Goal: Task Accomplishment & Management: Complete application form

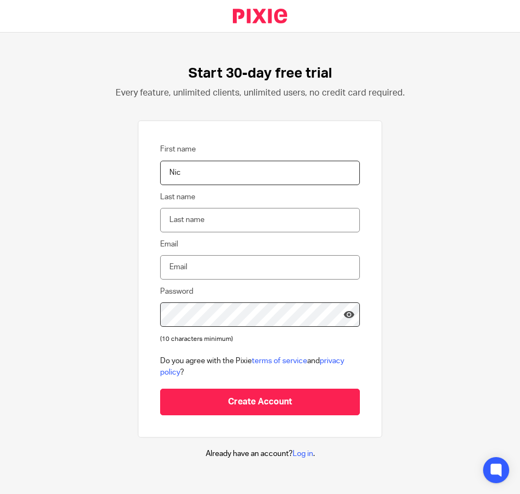
type input "Nic"
type input "[PERSON_NAME]"
click at [196, 263] on input "Email" at bounding box center [260, 267] width 200 height 24
type input "[EMAIL_ADDRESS][DOMAIN_NAME]"
click at [397, 280] on div "Start 30-day free trial Every feature, unlimited clients, unlimited users, no c…" at bounding box center [260, 262] width 520 height 459
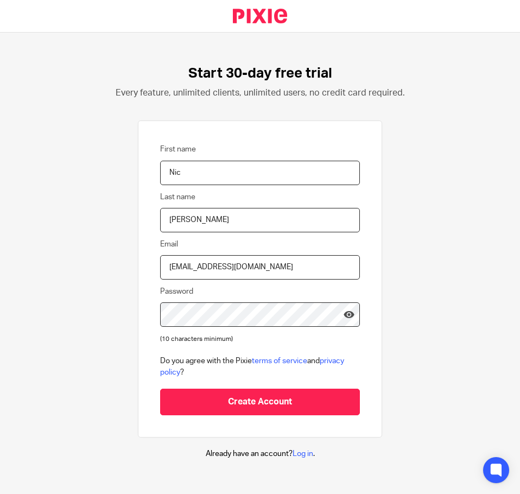
click at [118, 320] on div "Start 30-day free trial Every feature, unlimited clients, unlimited users, no c…" at bounding box center [260, 262] width 520 height 459
click at [195, 177] on input "Nic" at bounding box center [260, 173] width 200 height 24
type input "Nicolai"
click at [187, 212] on input "Petrov" at bounding box center [260, 220] width 200 height 24
click at [217, 268] on input "info@britannia-business.com" at bounding box center [260, 267] width 200 height 24
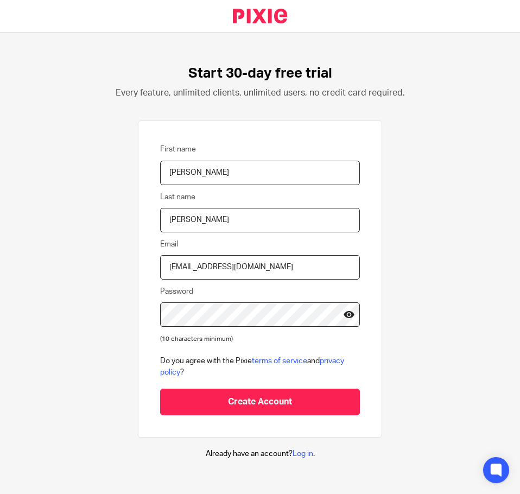
click at [344, 315] on icon at bounding box center [349, 314] width 11 height 11
click at [344, 316] on icon at bounding box center [349, 314] width 11 height 11
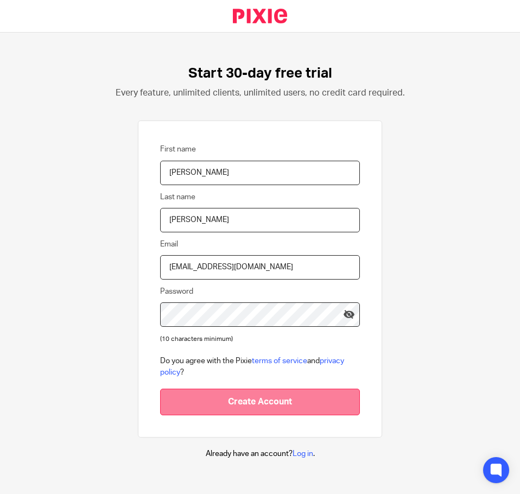
click at [237, 398] on input "Create Account" at bounding box center [260, 402] width 200 height 27
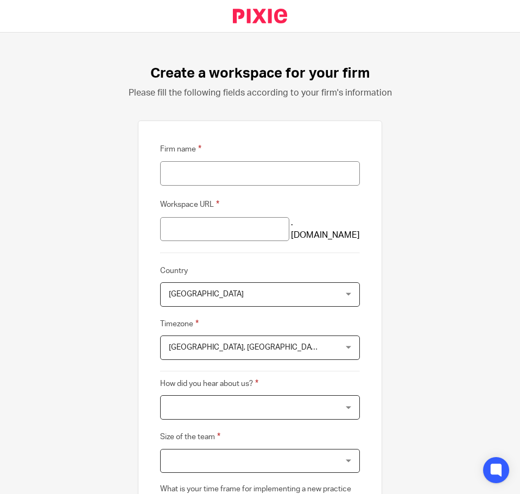
scroll to position [54, 0]
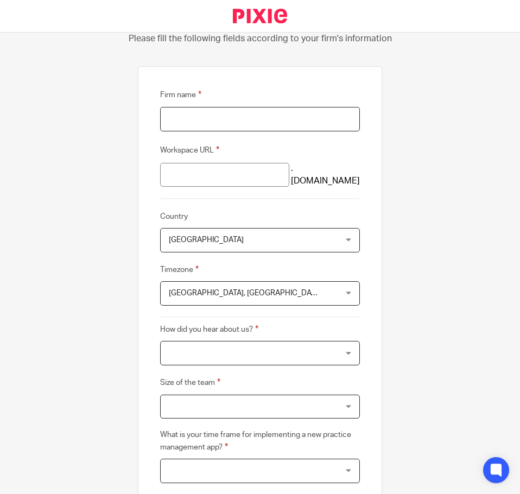
click at [244, 124] on input "Firm name" at bounding box center [260, 119] width 200 height 24
type input "Britannia Business"
type input "britannia-business"
click at [138, 169] on div "Firm name Britannia Business Workspace URL britannia-business .usepixie.net Cou…" at bounding box center [260, 304] width 244 height 477
click at [255, 179] on input "britannia-business" at bounding box center [224, 175] width 129 height 24
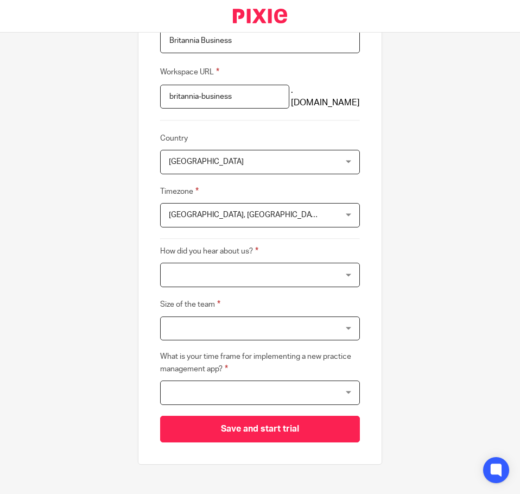
scroll to position [145, 0]
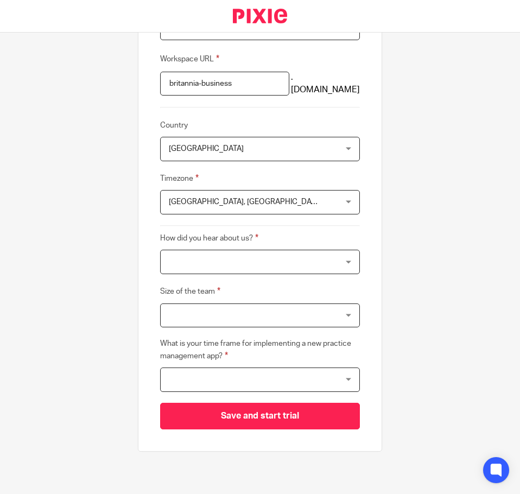
click at [231, 262] on div at bounding box center [260, 262] width 200 height 24
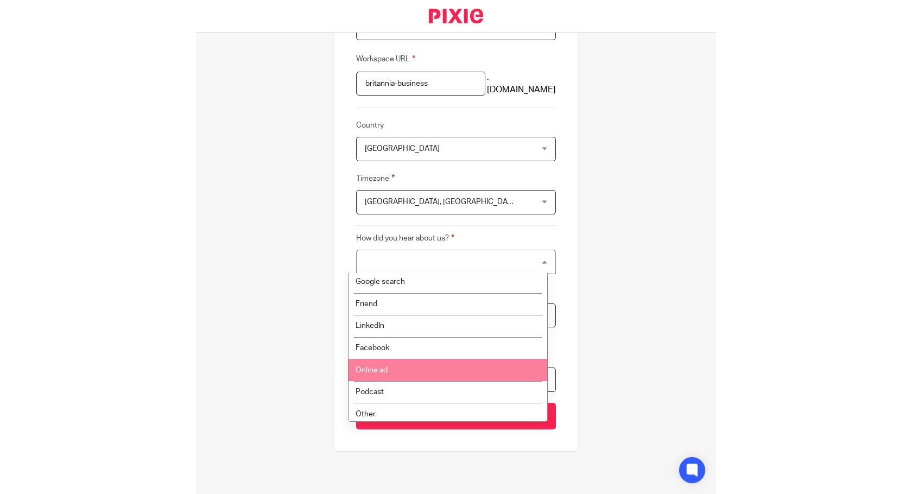
scroll to position [17, 0]
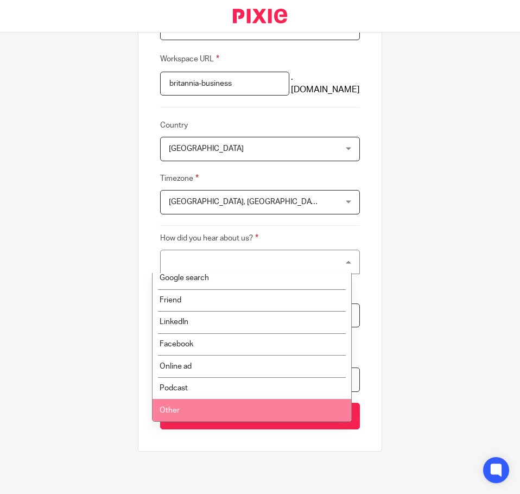
click at [199, 400] on li "Other" at bounding box center [252, 410] width 199 height 22
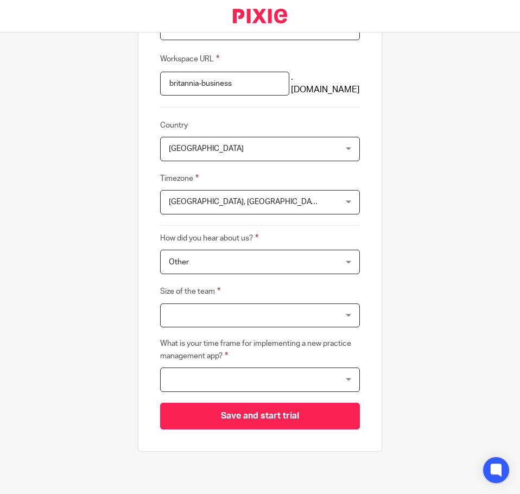
click at [188, 318] on div at bounding box center [260, 315] width 200 height 24
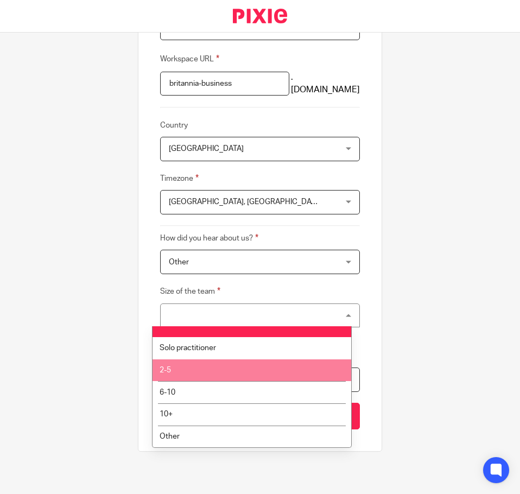
click at [198, 374] on li "2-5" at bounding box center [252, 370] width 199 height 22
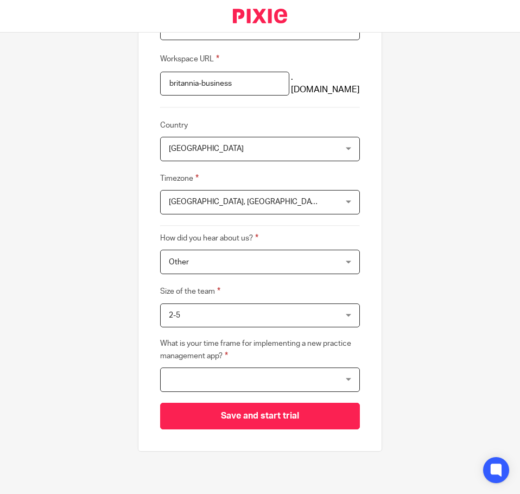
click at [78, 347] on div "Create a workspace for your firm Please fill the following fields according to …" at bounding box center [260, 263] width 520 height 461
click at [198, 381] on div at bounding box center [260, 379] width 200 height 24
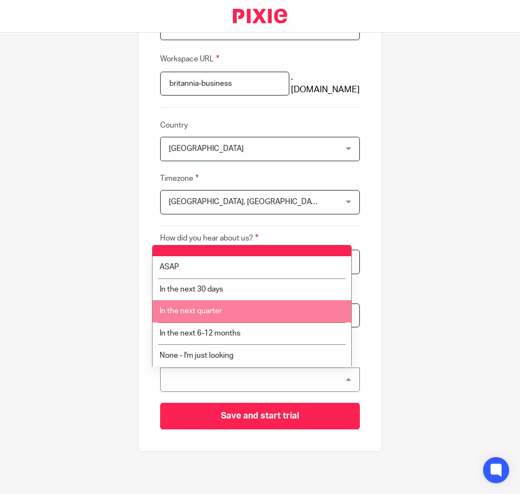
click at [203, 317] on li "In the next quarter" at bounding box center [252, 311] width 199 height 22
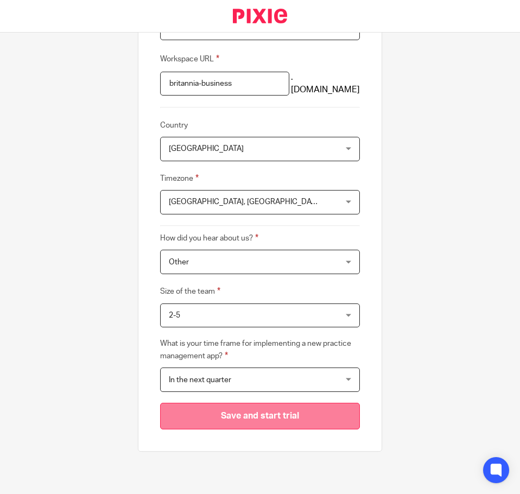
click at [252, 413] on input "Save and start trial" at bounding box center [260, 416] width 200 height 27
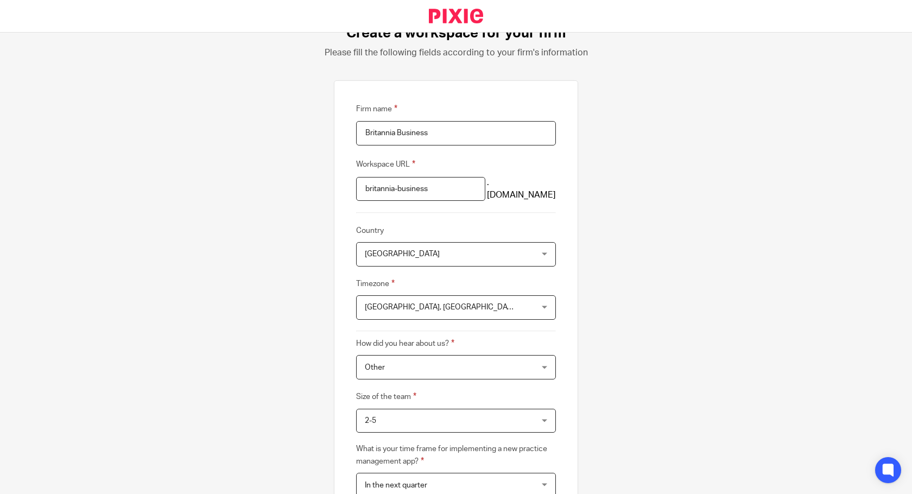
scroll to position [0, 0]
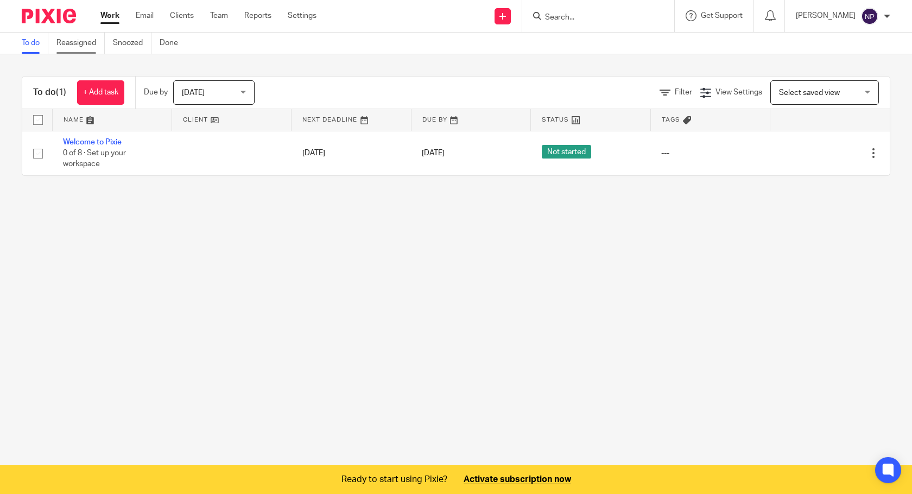
click at [81, 42] on link "Reassigned" at bounding box center [80, 43] width 48 height 21
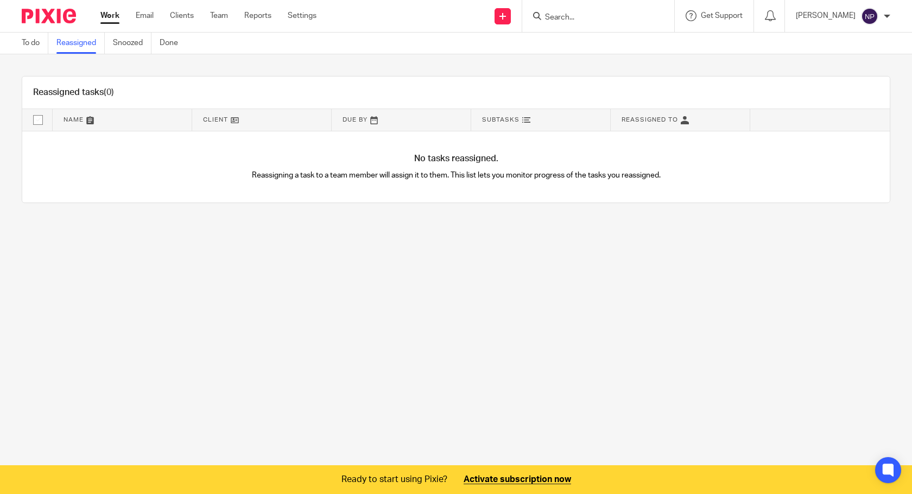
click at [127, 44] on link "Snoozed" at bounding box center [132, 43] width 39 height 21
click at [181, 45] on link "Done" at bounding box center [173, 43] width 27 height 21
click at [29, 43] on link "To do" at bounding box center [35, 43] width 27 height 21
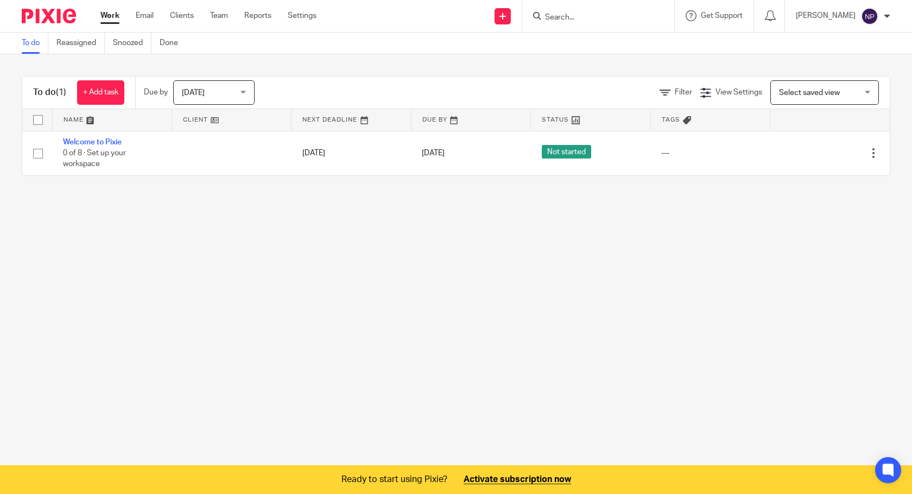
click at [148, 17] on link "Email" at bounding box center [145, 15] width 18 height 11
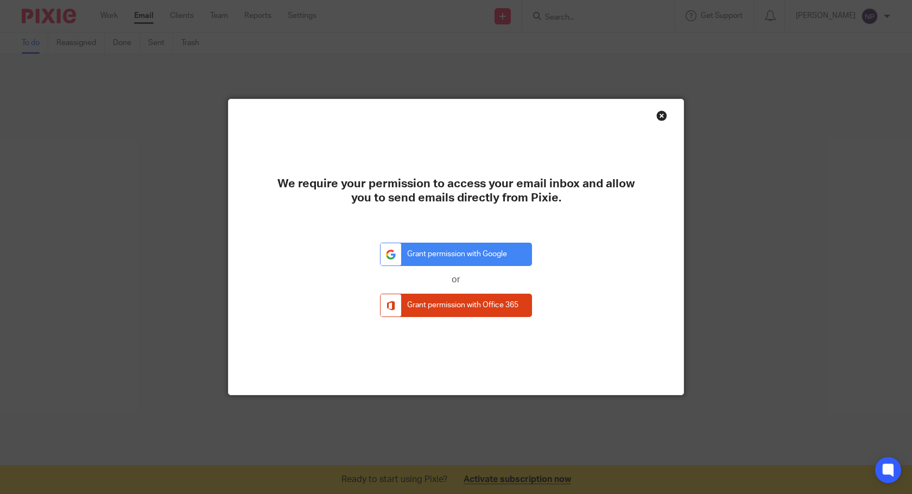
click at [657, 118] on div "Close this dialog window" at bounding box center [661, 115] width 11 height 11
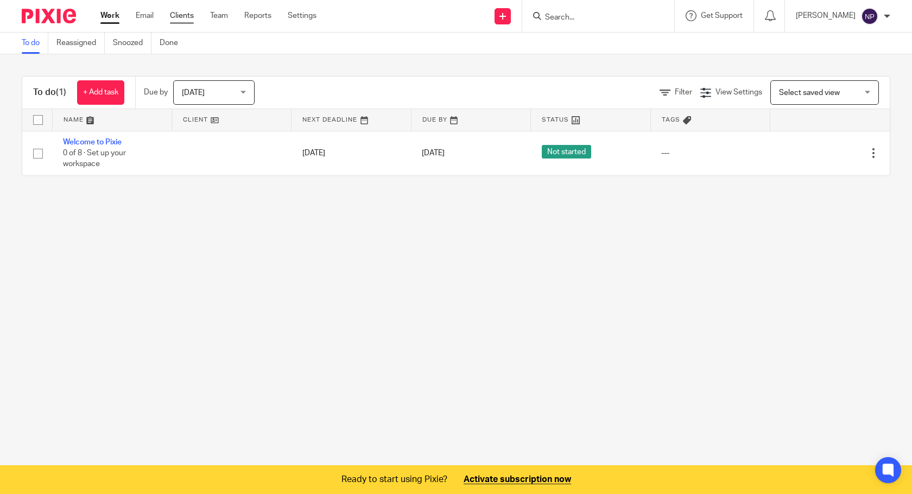
click at [181, 18] on link "Clients" at bounding box center [182, 15] width 24 height 11
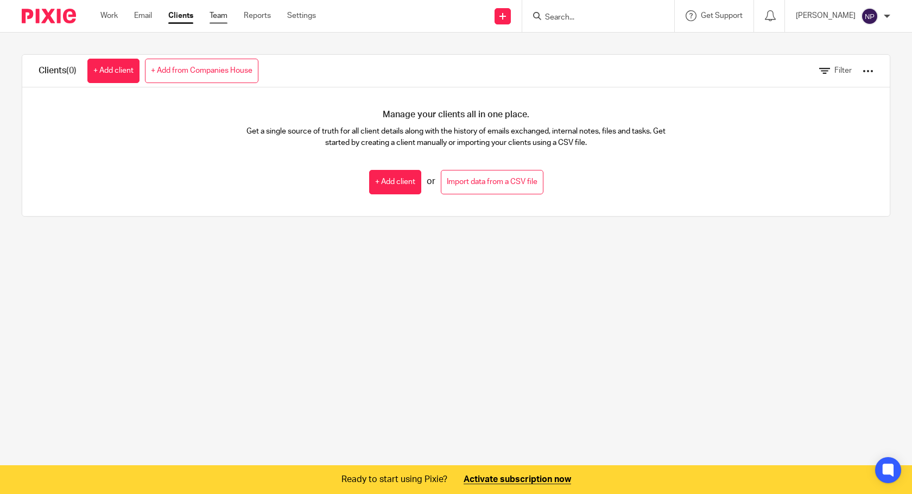
click at [216, 20] on link "Team" at bounding box center [218, 15] width 18 height 11
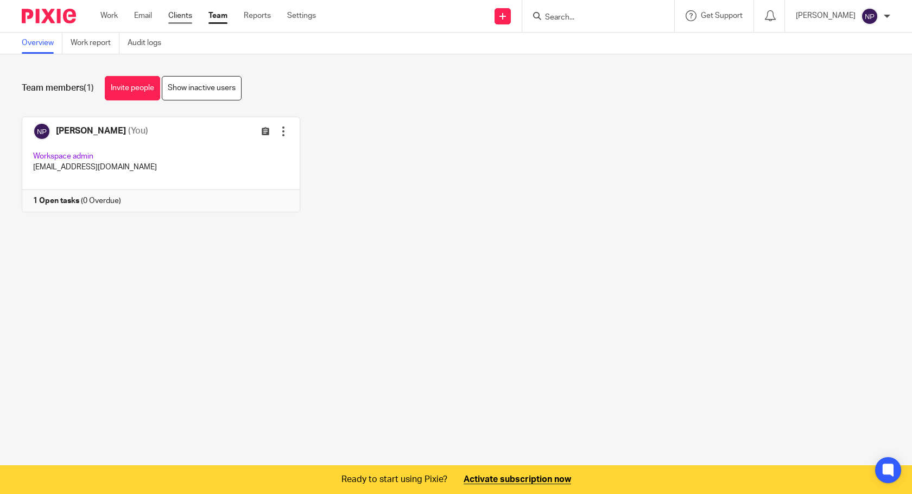
click at [183, 18] on link "Clients" at bounding box center [180, 15] width 24 height 11
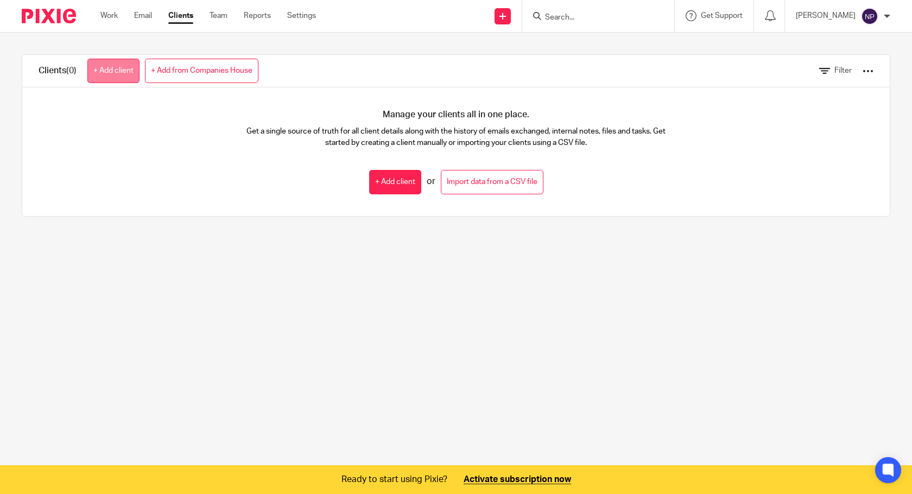
click at [108, 72] on link "+ Add client" at bounding box center [113, 71] width 52 height 24
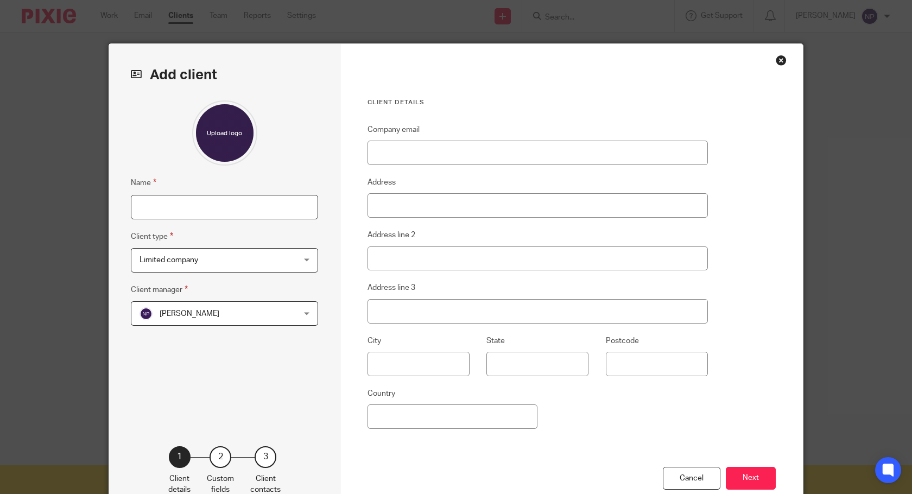
click at [212, 210] on input "Name" at bounding box center [224, 207] width 187 height 24
click at [493, 103] on h3 "Client details" at bounding box center [537, 102] width 340 height 9
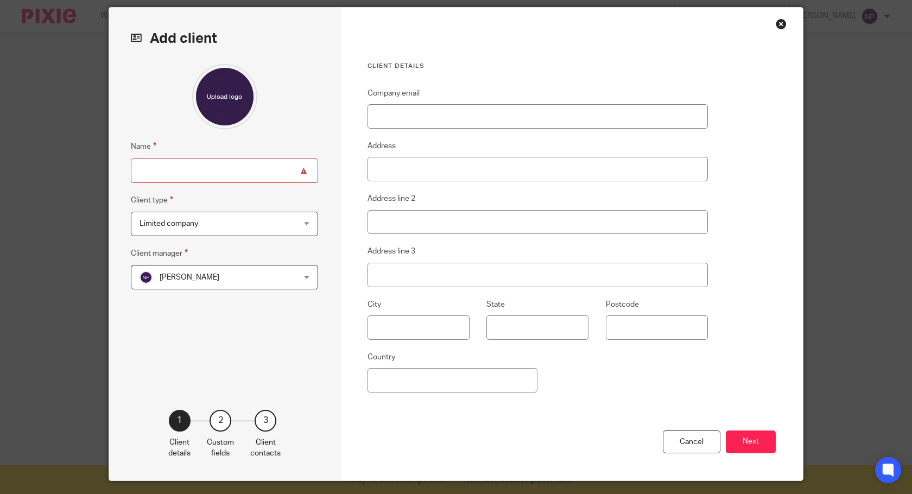
scroll to position [54, 0]
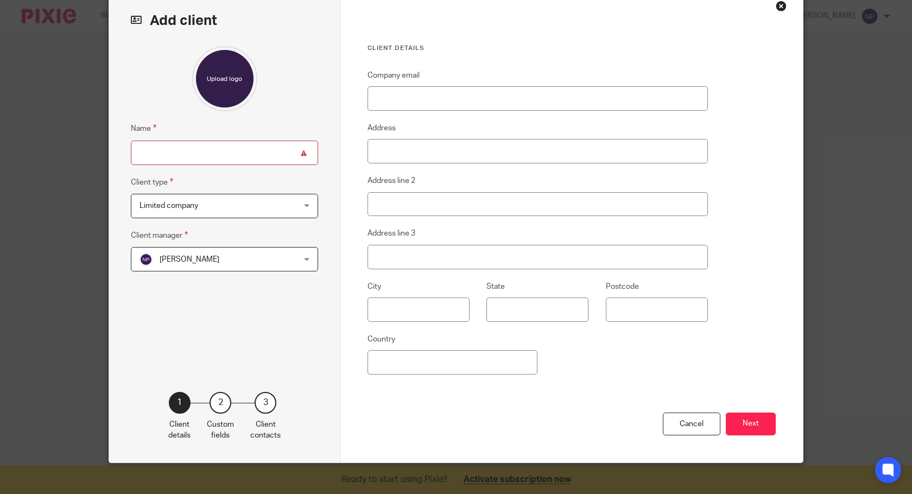
click at [253, 212] on span "Limited company" at bounding box center [210, 205] width 142 height 23
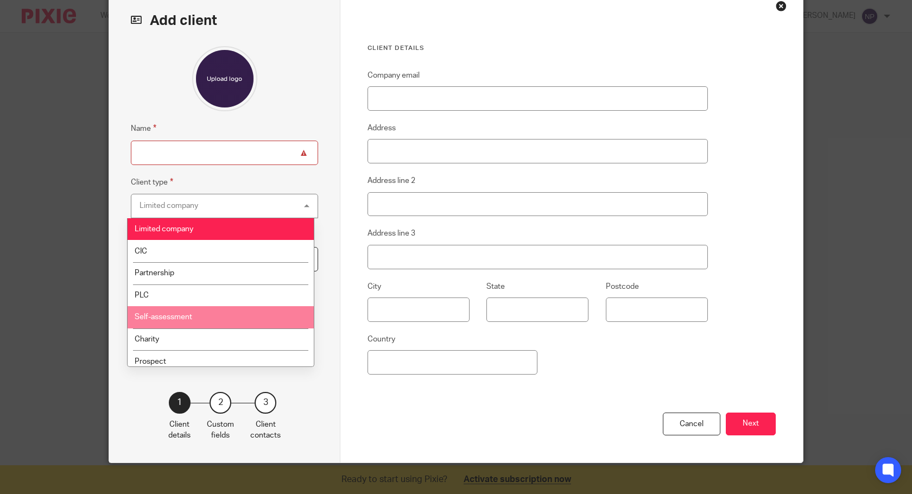
scroll to position [6, 0]
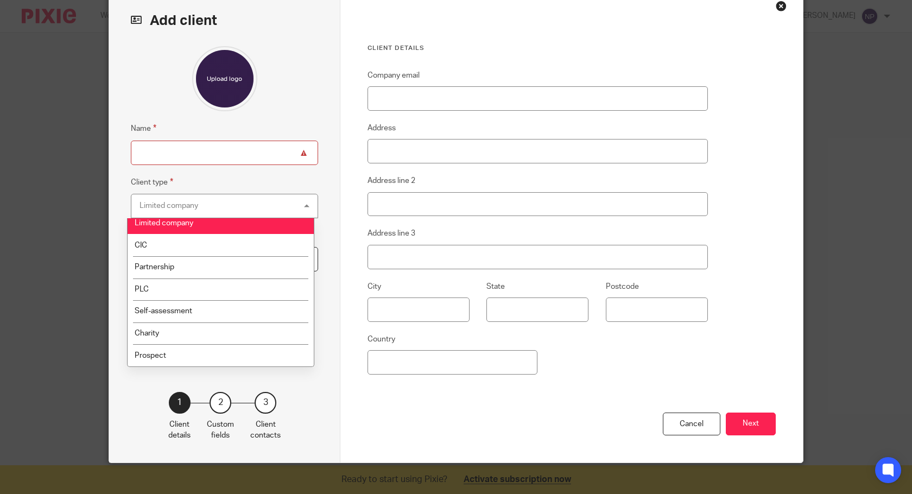
click at [278, 93] on div at bounding box center [224, 78] width 187 height 65
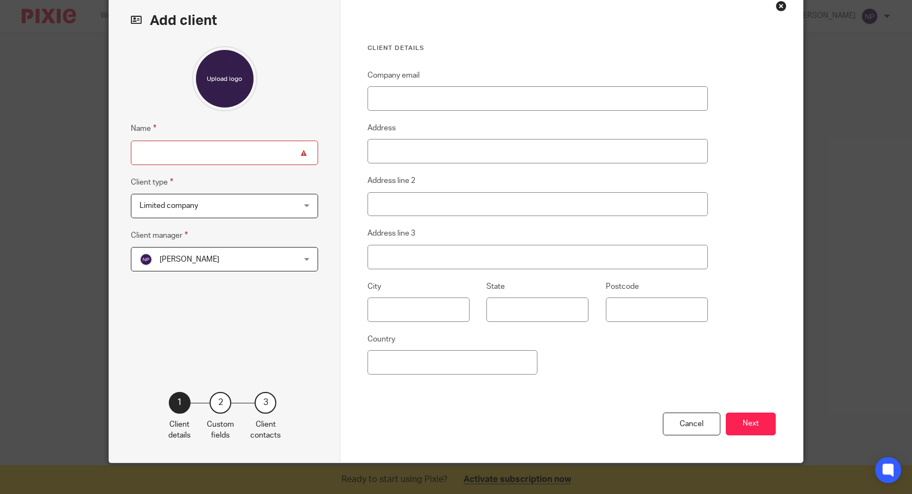
drag, startPoint x: 234, startPoint y: 144, endPoint x: 241, endPoint y: 153, distance: 10.9
click at [234, 144] on input "Name" at bounding box center [224, 153] width 187 height 24
type input "BBC"
click at [221, 211] on span "Limited company" at bounding box center [210, 205] width 142 height 23
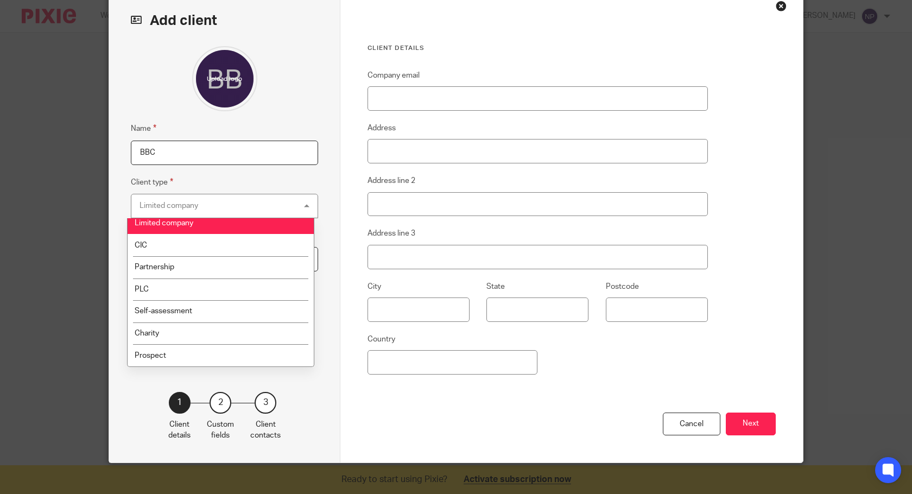
click at [227, 205] on div "Limited company Limited company" at bounding box center [224, 206] width 187 height 24
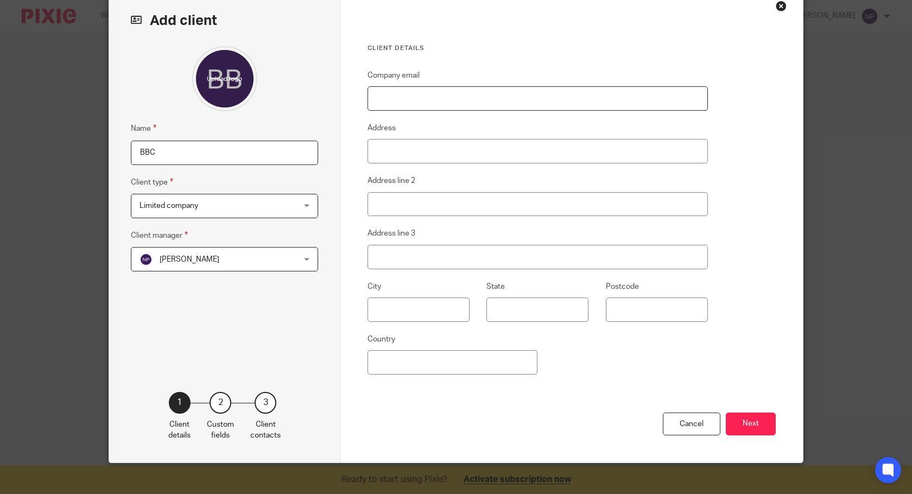
click at [417, 101] on input "Company email" at bounding box center [537, 98] width 340 height 24
type input "info@britannia-business.com"
type input "52 Leytonstone Road"
type input "London"
type input "E15 1SQ"
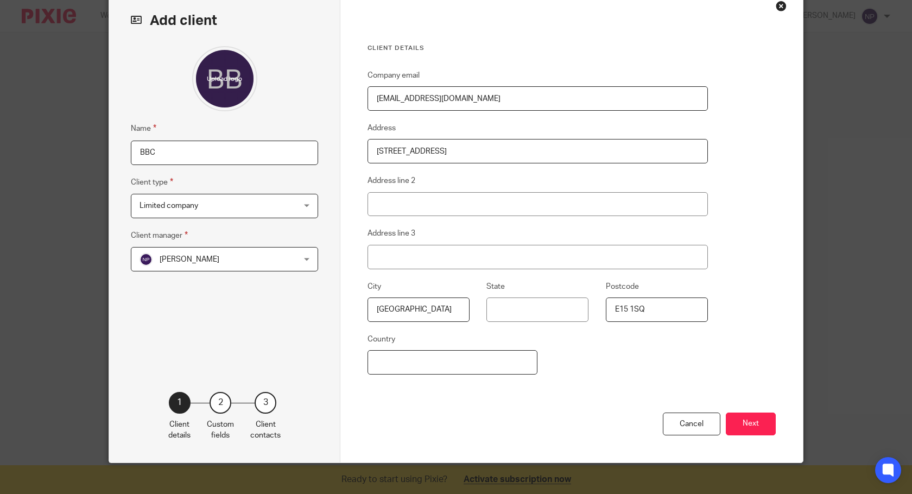
type input "[GEOGRAPHIC_DATA]"
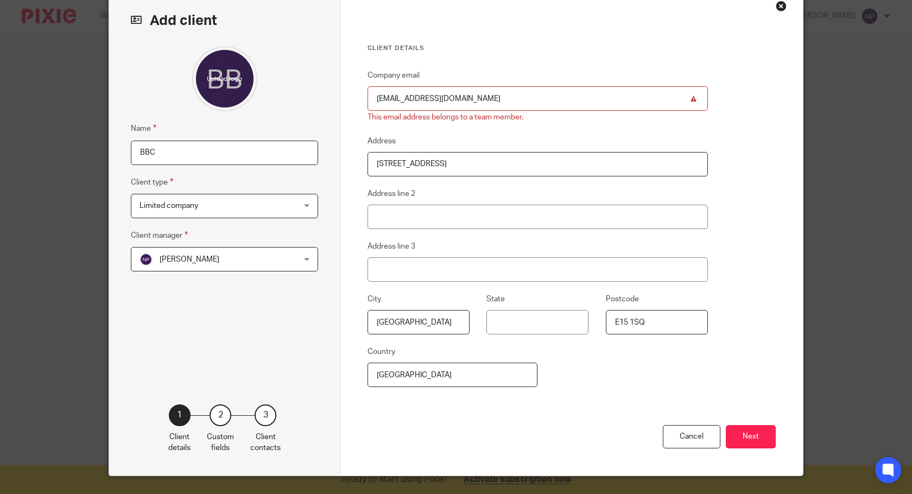
click at [496, 199] on fieldset "Address line 2" at bounding box center [537, 208] width 340 height 42
drag, startPoint x: 384, startPoint y: 99, endPoint x: 334, endPoint y: 109, distance: 50.9
click at [334, 109] on div "Add client Name BBC Client type Limited company Limited company Limited company…" at bounding box center [456, 233] width 694 height 486
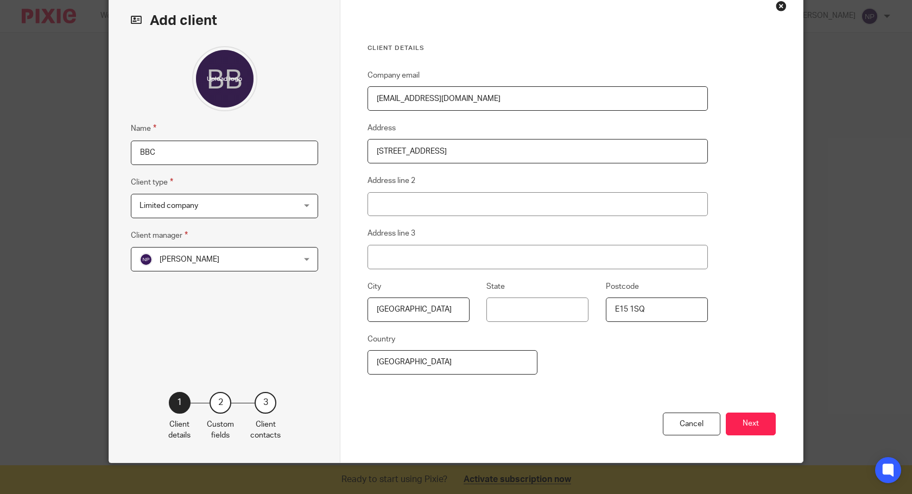
scroll to position [67, 0]
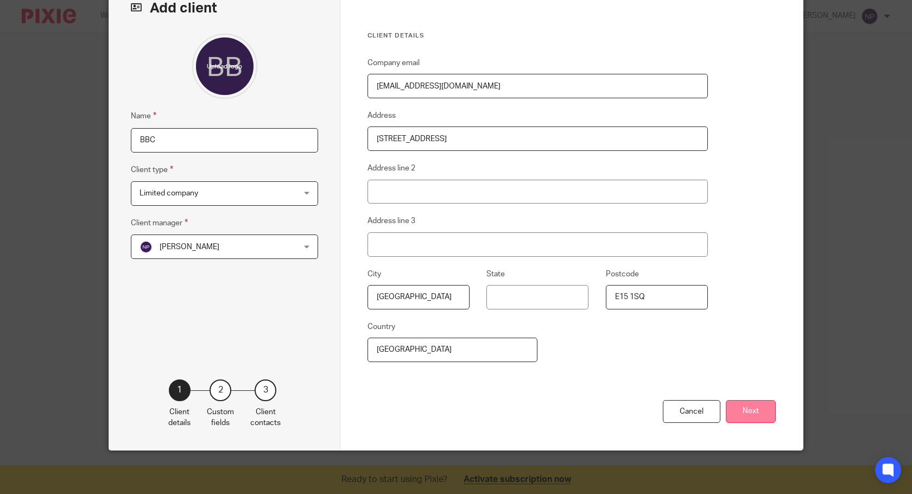
type input "ku@britannia-business.com"
click at [760, 414] on button "Next" at bounding box center [751, 411] width 50 height 23
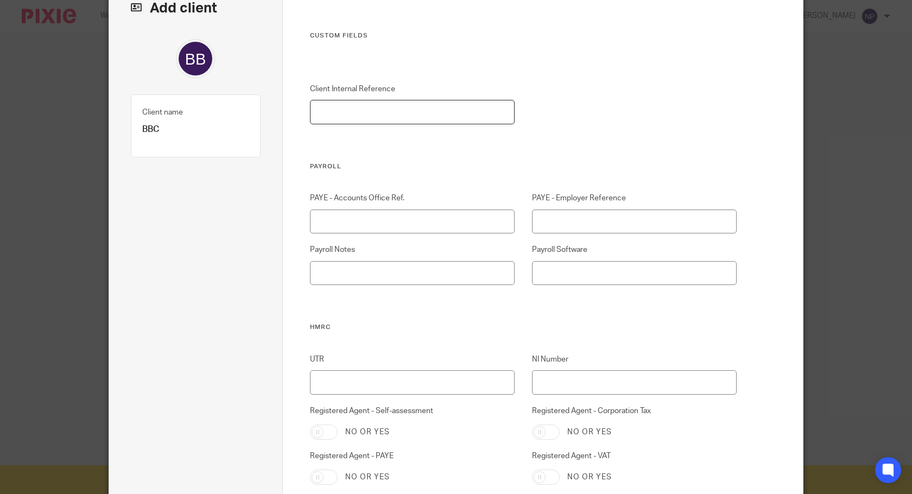
click at [327, 109] on input "Client Internal Reference" at bounding box center [412, 112] width 205 height 24
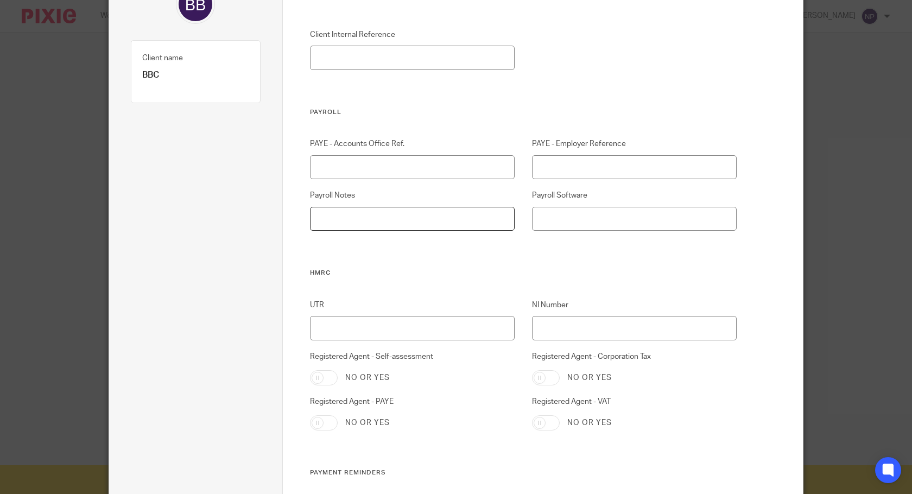
click at [391, 217] on input "Payroll Notes" at bounding box center [412, 219] width 205 height 24
click at [552, 227] on input "Payroll Software" at bounding box center [634, 219] width 205 height 24
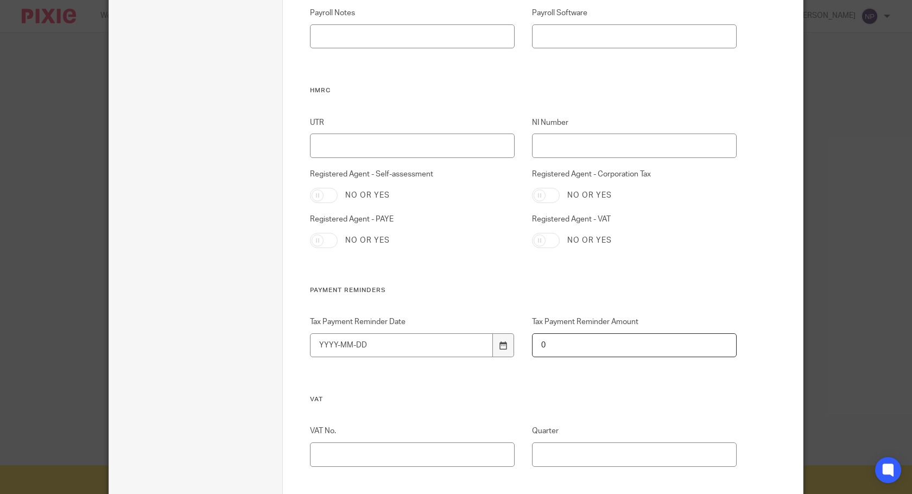
scroll to position [338, 0]
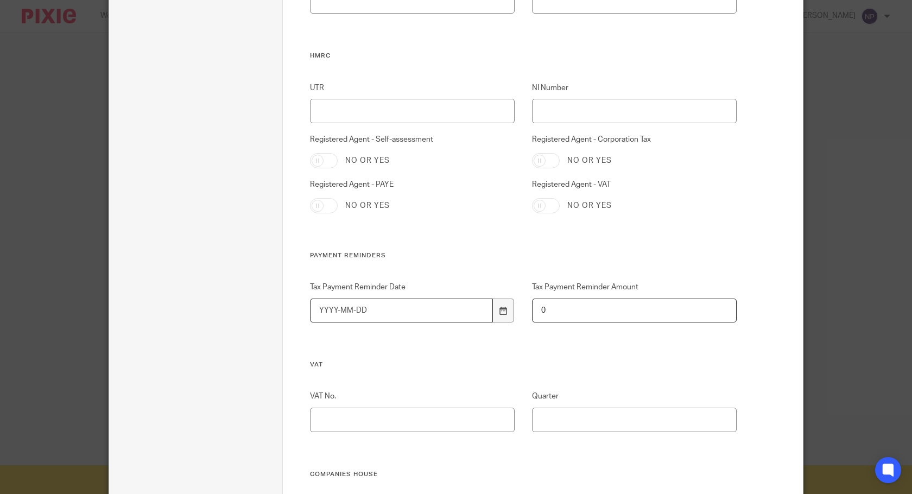
click at [363, 313] on input "Tax Payment Reminder Date" at bounding box center [401, 310] width 183 height 24
click at [543, 227] on div "UTR NI Number Registered Agent - Self-assessment No or yes Registered Agent - C…" at bounding box center [515, 166] width 444 height 169
click at [587, 306] on input "0" at bounding box center [634, 310] width 205 height 24
click at [625, 243] on div "UTR NI Number Registered Agent - Self-assessment No or yes Registered Agent - C…" at bounding box center [515, 166] width 444 height 169
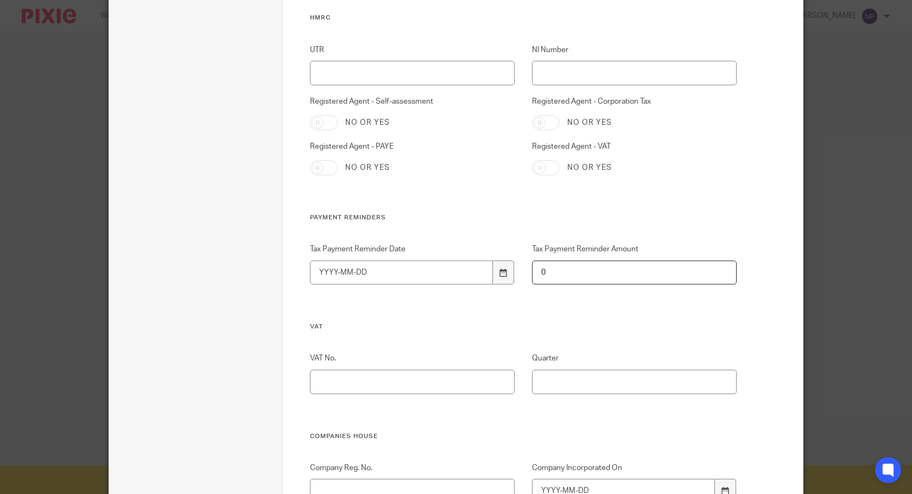
scroll to position [447, 0]
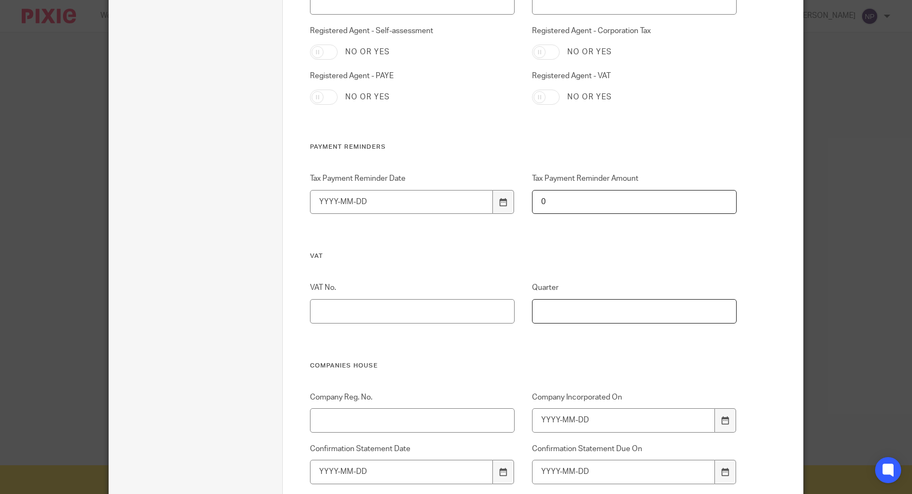
click at [558, 319] on input "Quarter" at bounding box center [634, 311] width 205 height 24
click at [598, 256] on h3 "VAT" at bounding box center [523, 256] width 427 height 9
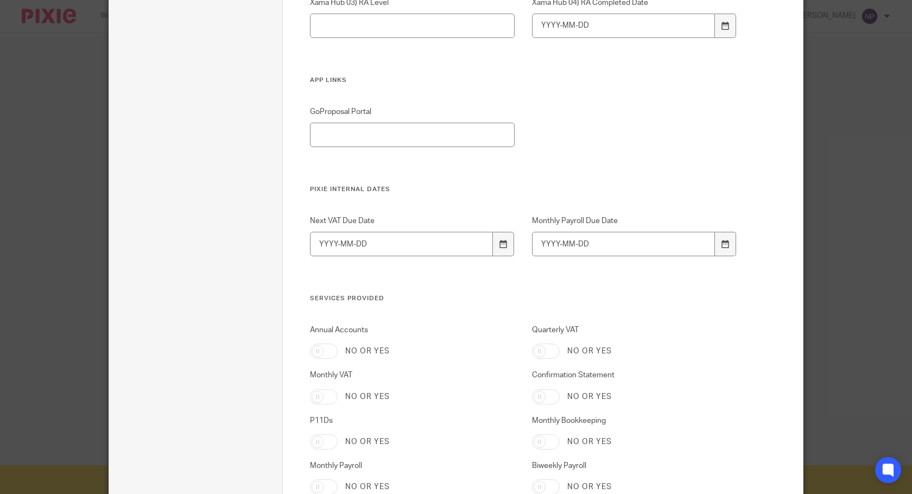
scroll to position [1424, 0]
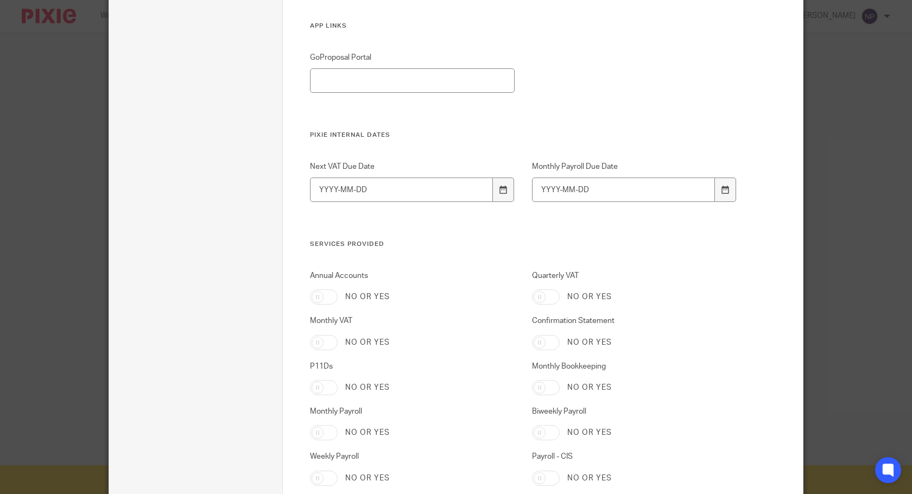
click at [317, 296] on input "Annual Accounts" at bounding box center [324, 296] width 28 height 15
checkbox input "false"
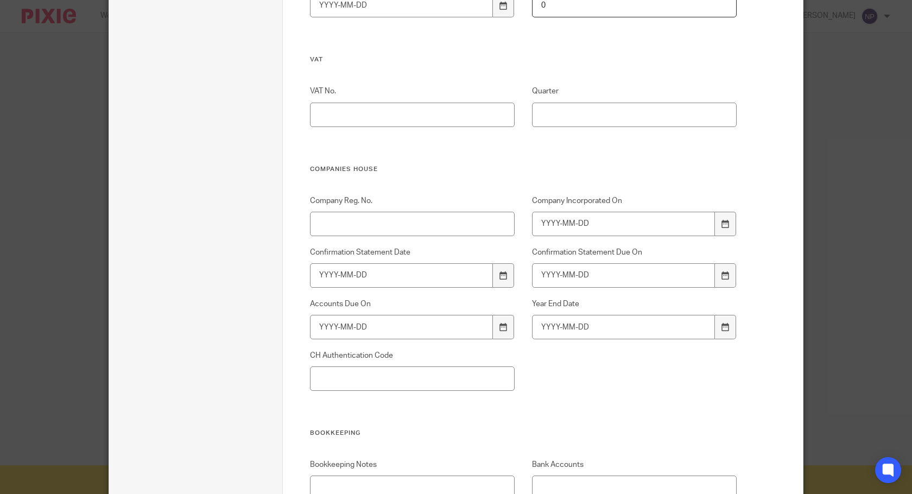
scroll to position [317, 0]
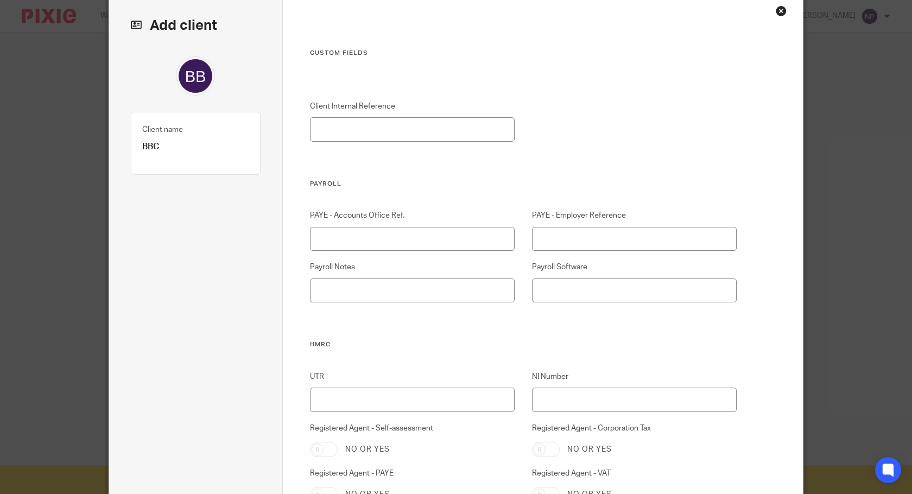
scroll to position [0, 0]
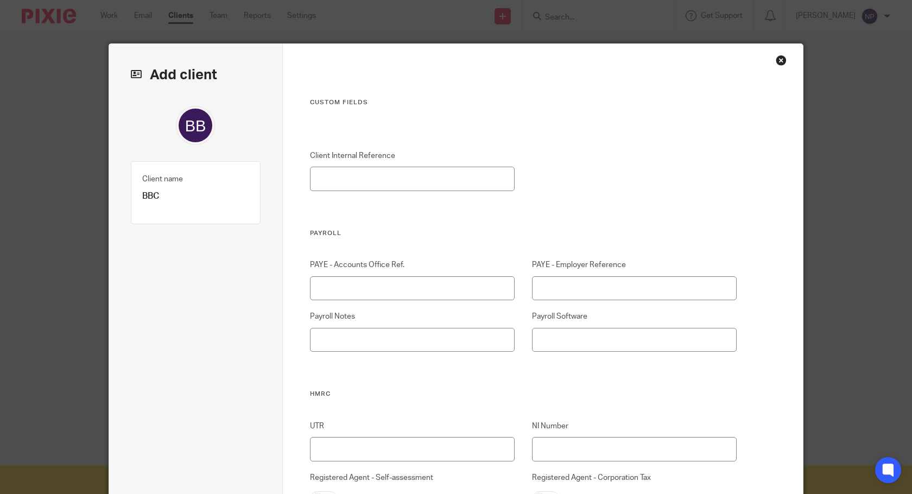
click at [780, 56] on div "Close this dialog window" at bounding box center [781, 60] width 11 height 11
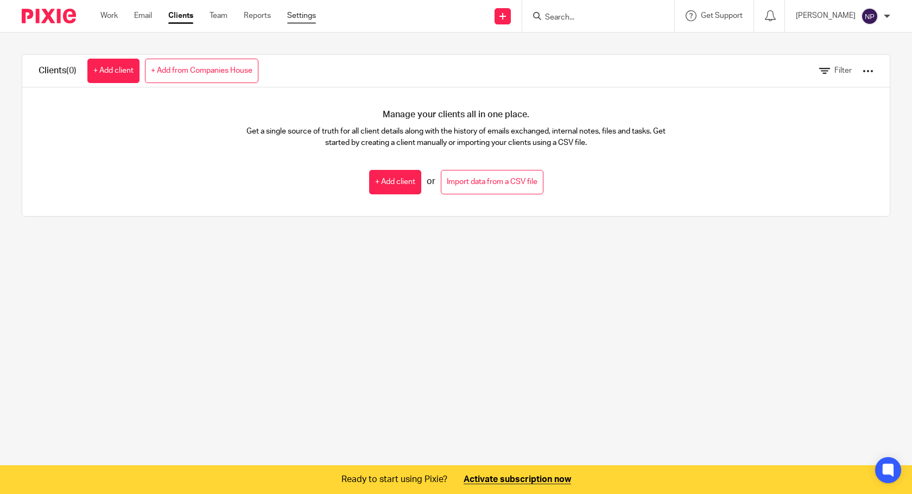
click at [299, 14] on link "Settings" at bounding box center [301, 15] width 29 height 11
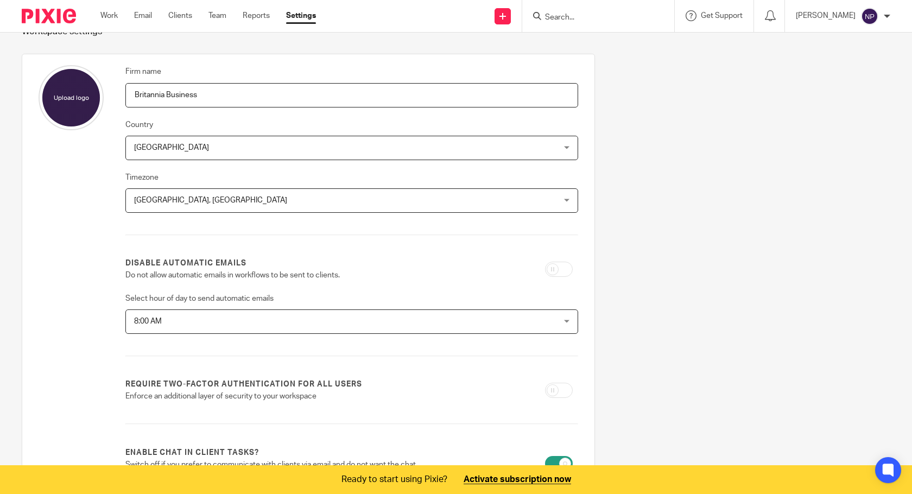
scroll to position [109, 0]
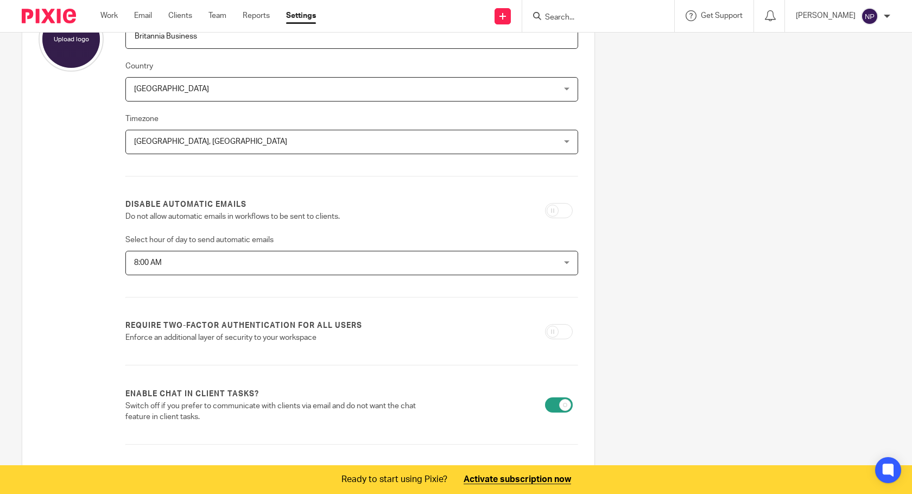
click at [176, 209] on label "Disable automatic emails" at bounding box center [185, 204] width 121 height 11
click at [177, 218] on p "Do not allow automatic emails in workflows to be sent to clients." at bounding box center [273, 216] width 296 height 11
click at [187, 214] on p "Do not allow automatic emails in workflows to be sent to clients." at bounding box center [273, 216] width 296 height 11
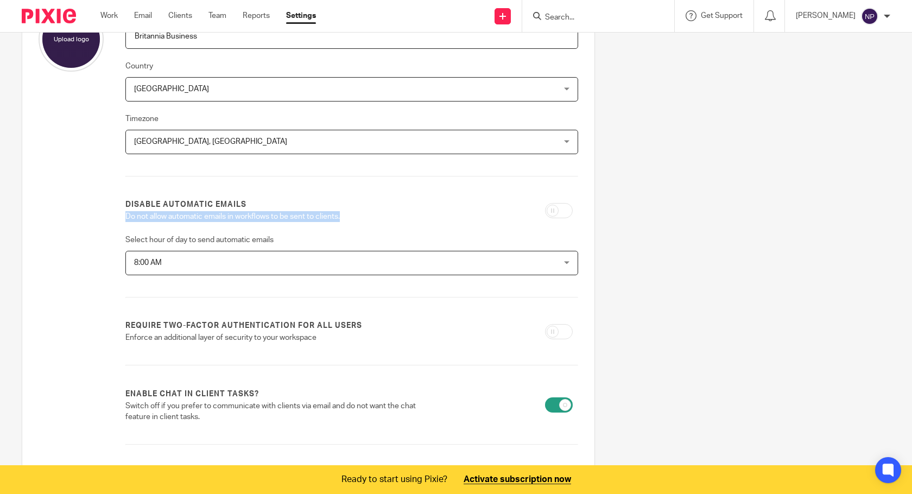
click at [187, 214] on p "Do not allow automatic emails in workflows to be sent to clients." at bounding box center [273, 216] width 296 height 11
click at [497, 226] on div "Firm name Britannia Business Country United Kingdom United Kingdom Afghanistan …" at bounding box center [351, 287] width 453 height 560
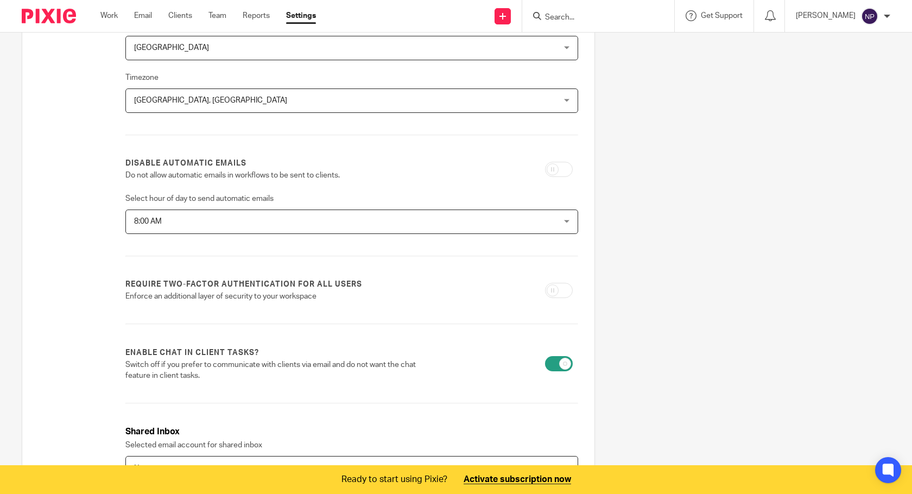
scroll to position [217, 0]
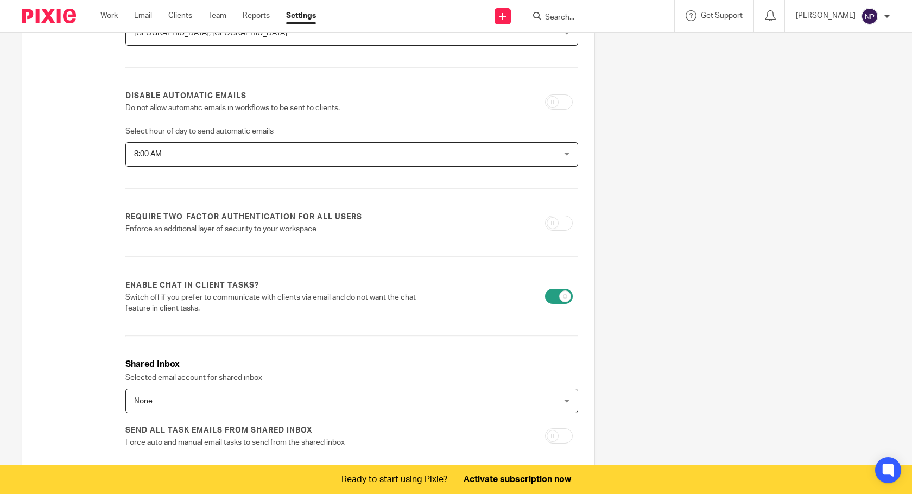
click at [271, 151] on span "8:00 AM" at bounding box center [311, 154] width 355 height 23
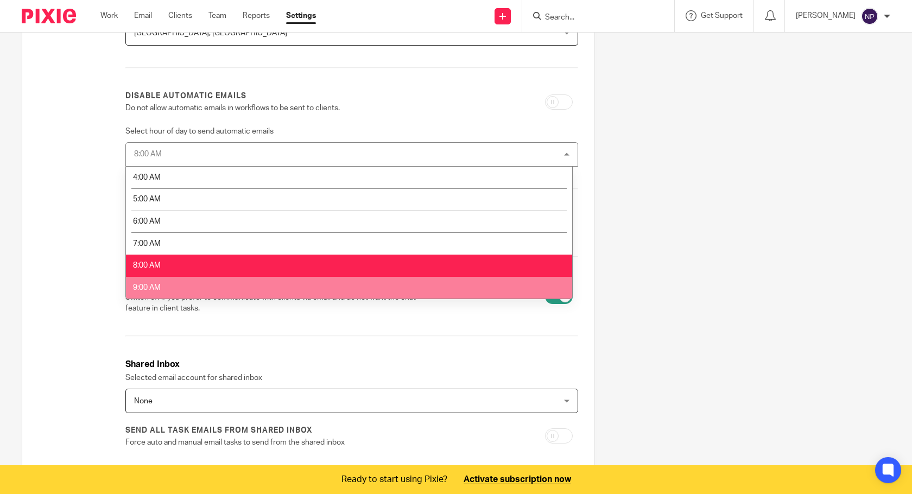
click at [211, 287] on li "9:00 AM" at bounding box center [349, 288] width 446 height 22
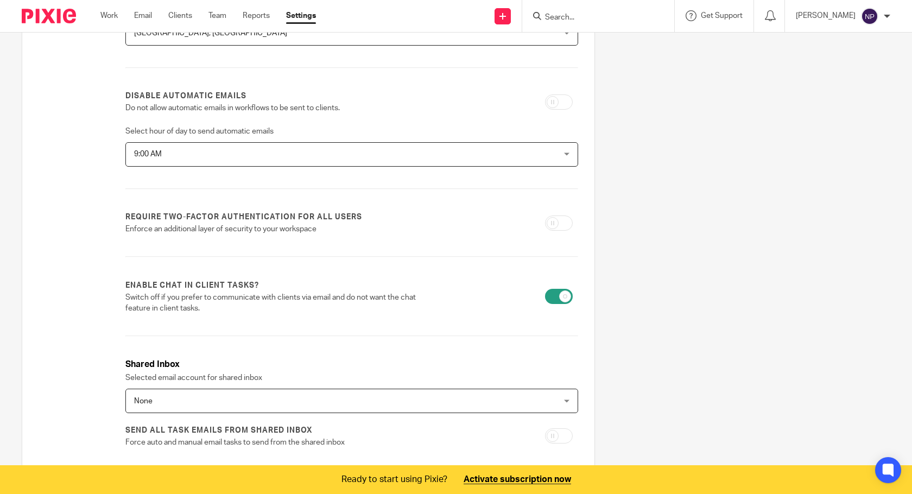
click at [221, 158] on span "9:00 AM" at bounding box center [311, 154] width 355 height 23
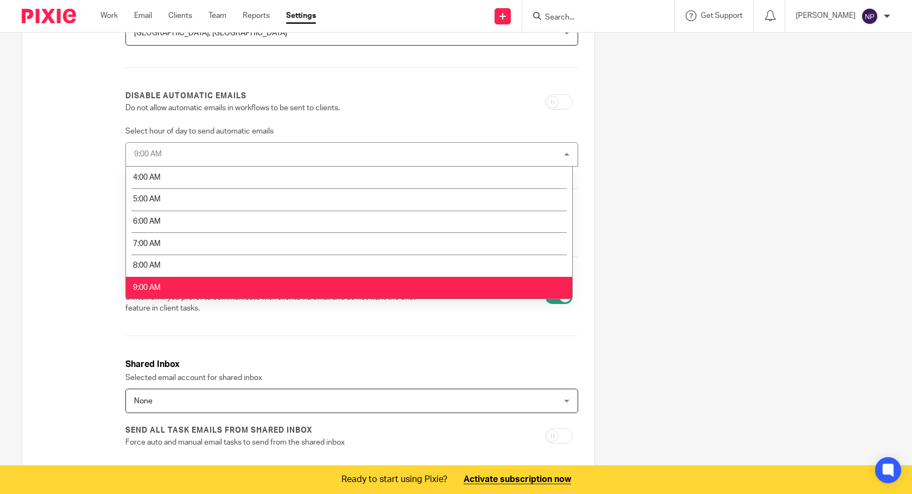
click at [187, 285] on li "9:00 AM" at bounding box center [349, 288] width 446 height 22
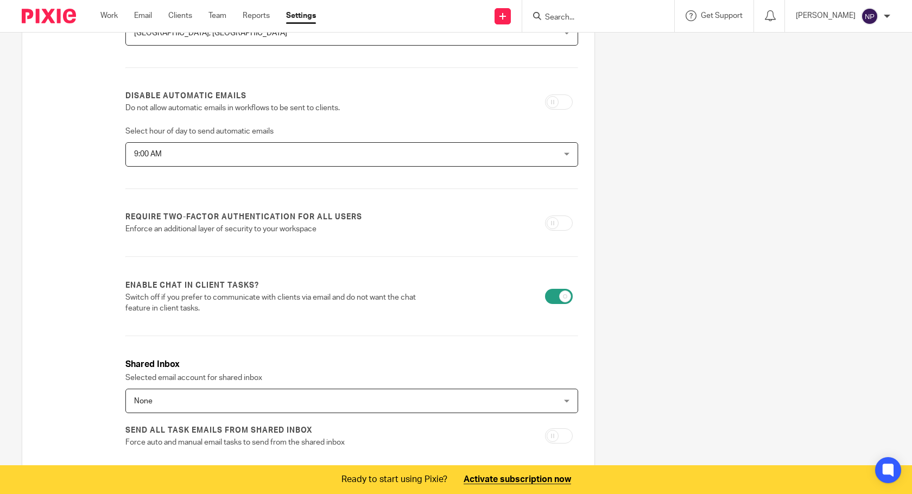
click at [79, 273] on div at bounding box center [71, 178] width 65 height 560
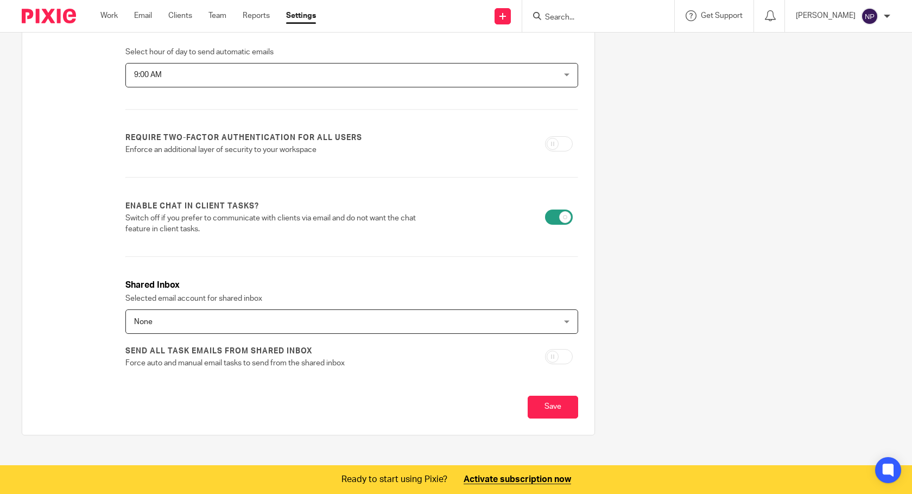
scroll to position [303, 0]
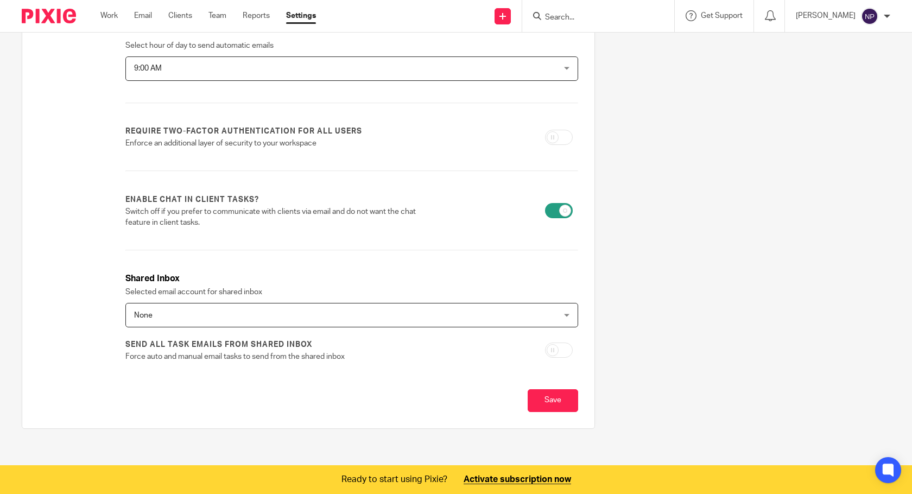
click at [73, 246] on div at bounding box center [71, 92] width 65 height 560
click at [252, 323] on span "None" at bounding box center [311, 314] width 355 height 23
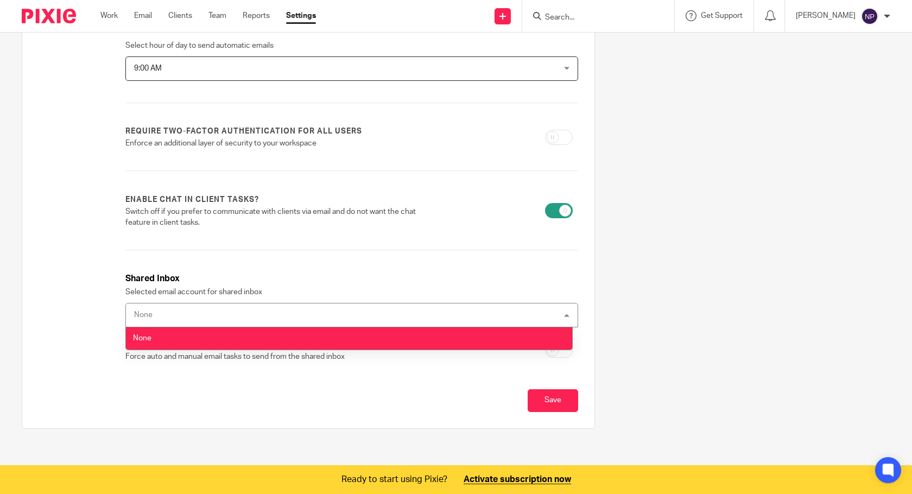
click at [253, 322] on div "None None" at bounding box center [351, 315] width 453 height 24
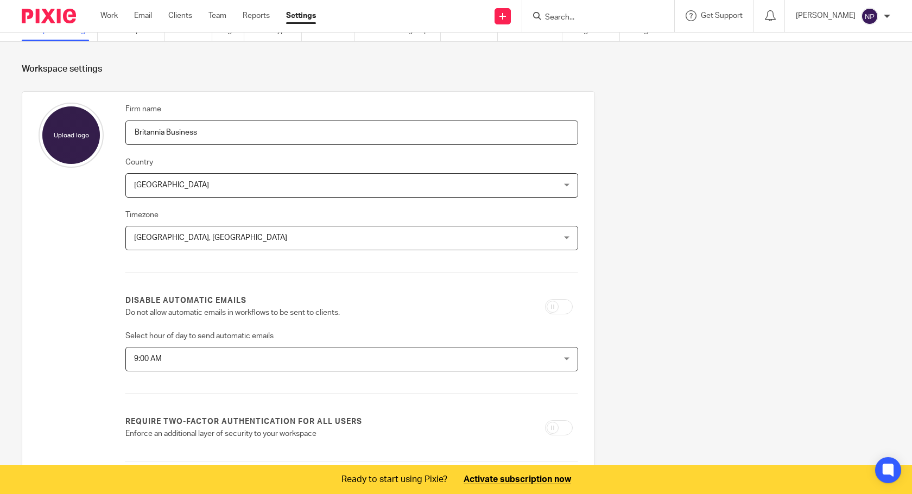
scroll to position [0, 0]
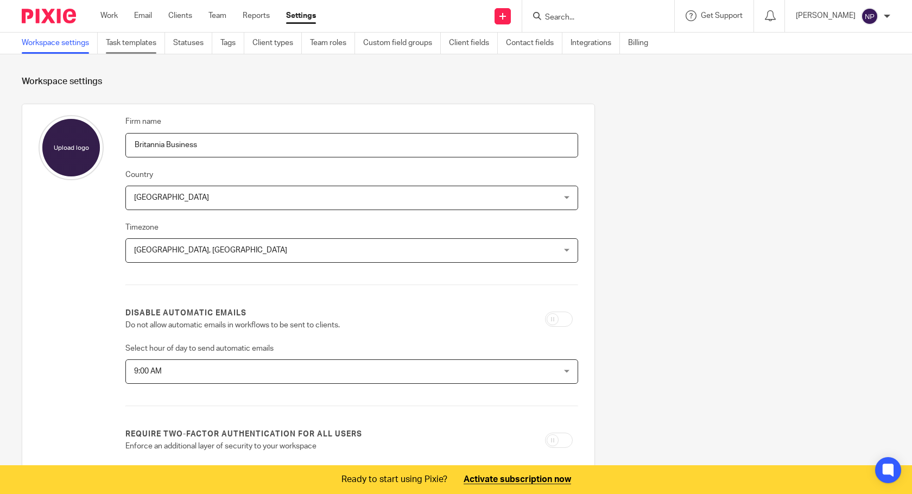
click at [123, 44] on link "Task templates" at bounding box center [135, 43] width 59 height 21
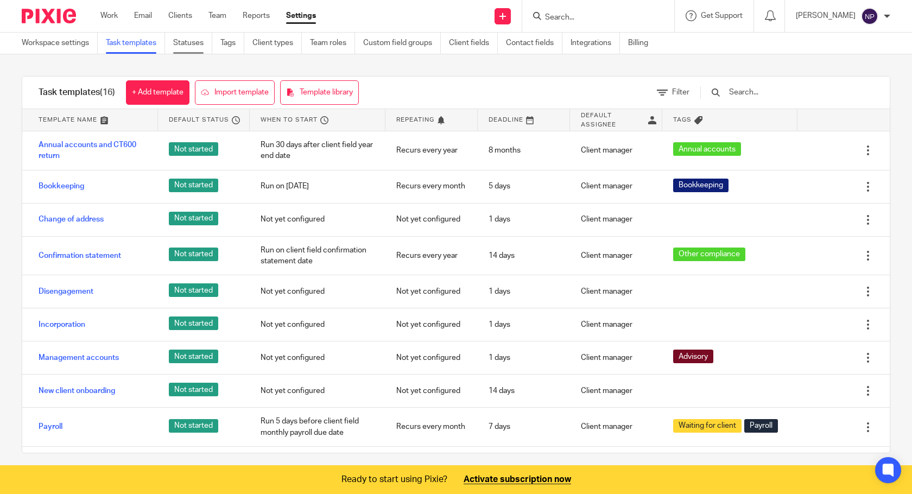
click at [195, 42] on link "Statuses" at bounding box center [192, 43] width 39 height 21
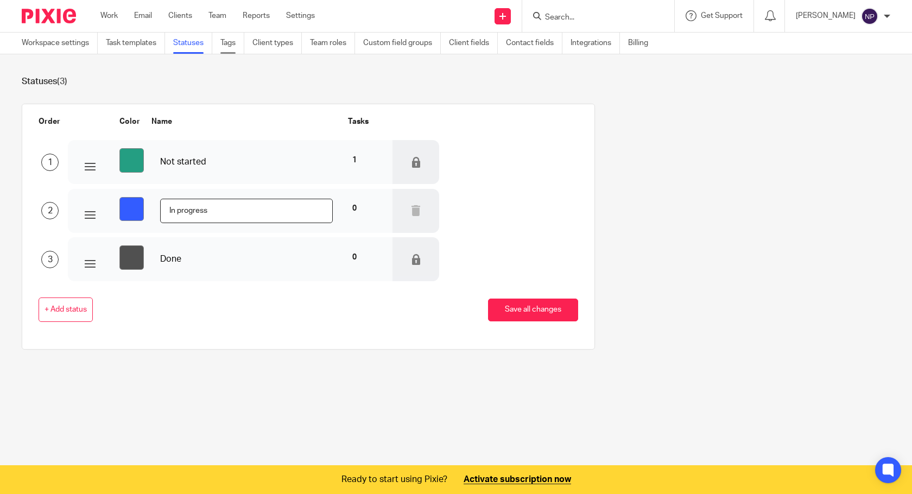
click at [234, 41] on link "Tags" at bounding box center [232, 43] width 24 height 21
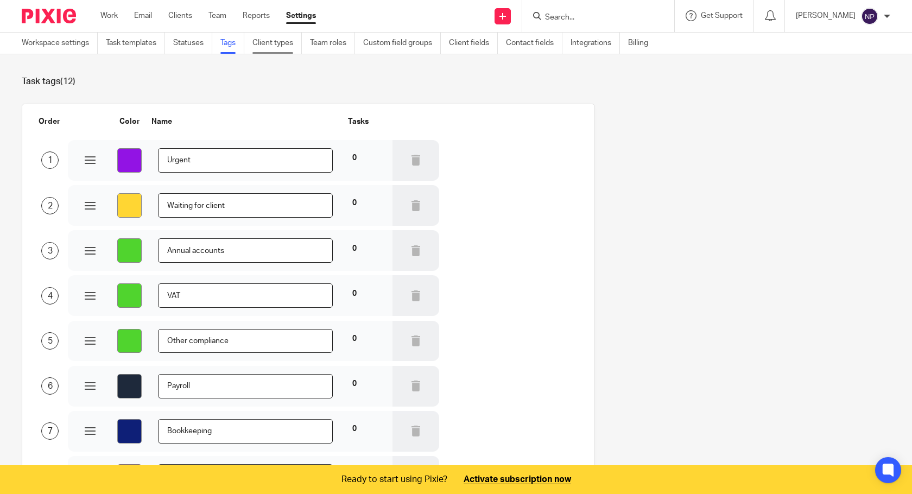
click at [276, 43] on link "Client types" at bounding box center [276, 43] width 49 height 21
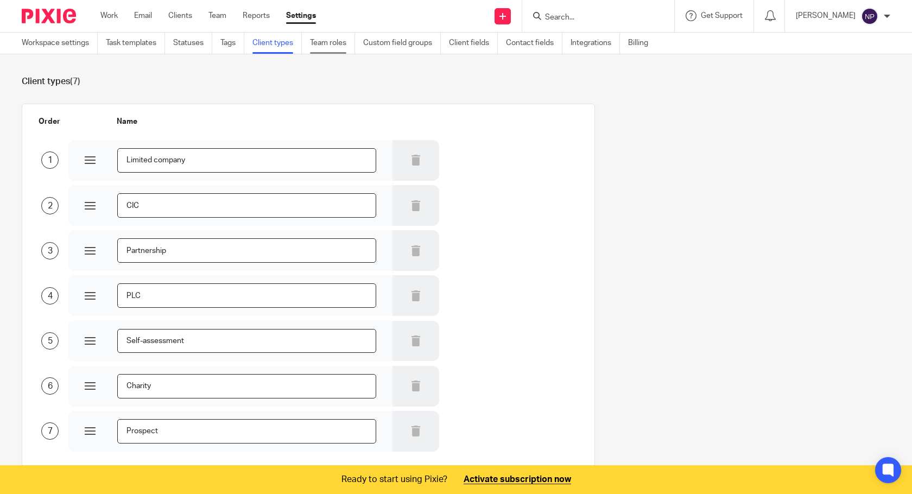
click at [340, 46] on link "Team roles" at bounding box center [332, 43] width 45 height 21
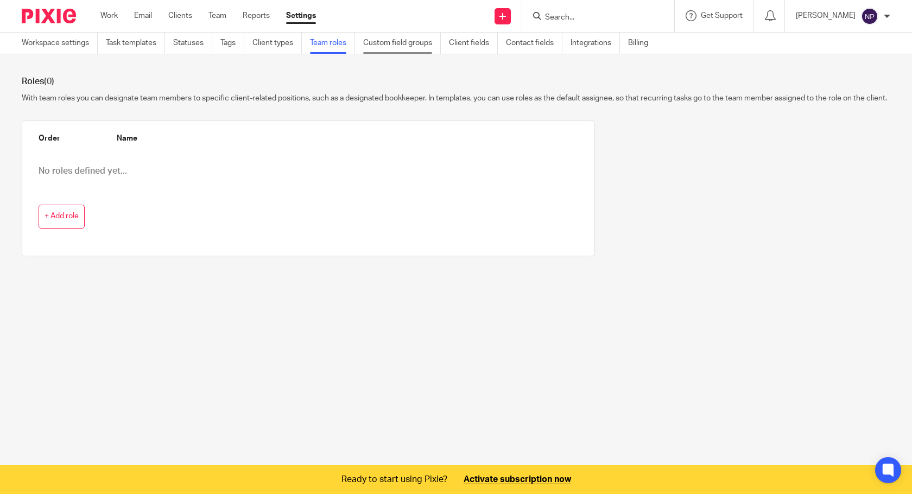
click at [392, 40] on link "Custom field groups" at bounding box center [402, 43] width 78 height 21
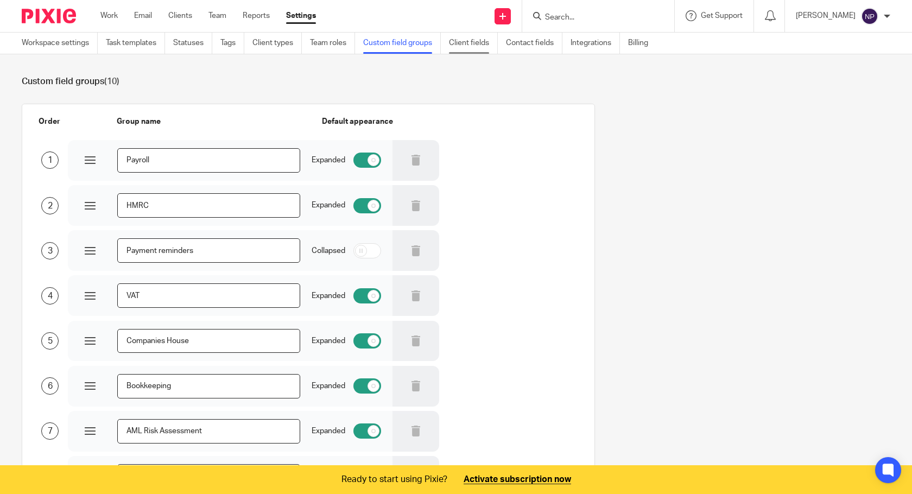
click at [463, 44] on link "Client fields" at bounding box center [473, 43] width 49 height 21
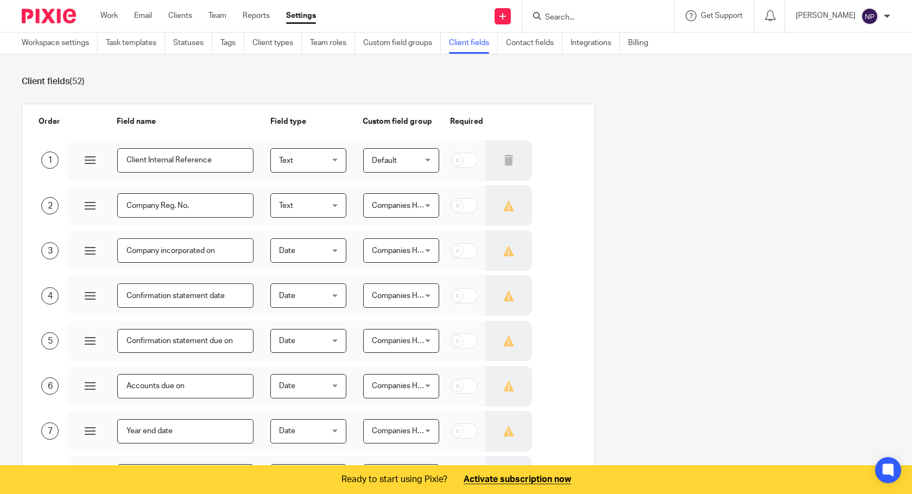
click at [405, 156] on span "Default" at bounding box center [398, 160] width 53 height 23
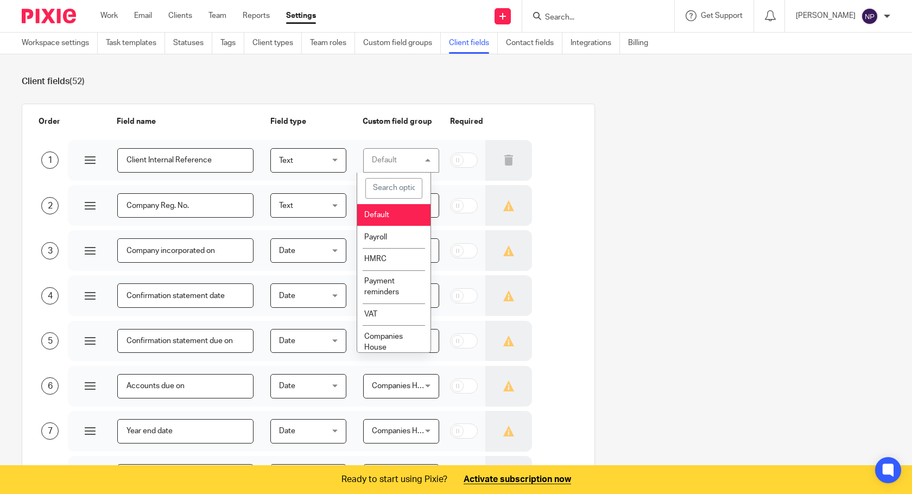
click at [405, 156] on div "Default Default" at bounding box center [401, 160] width 76 height 24
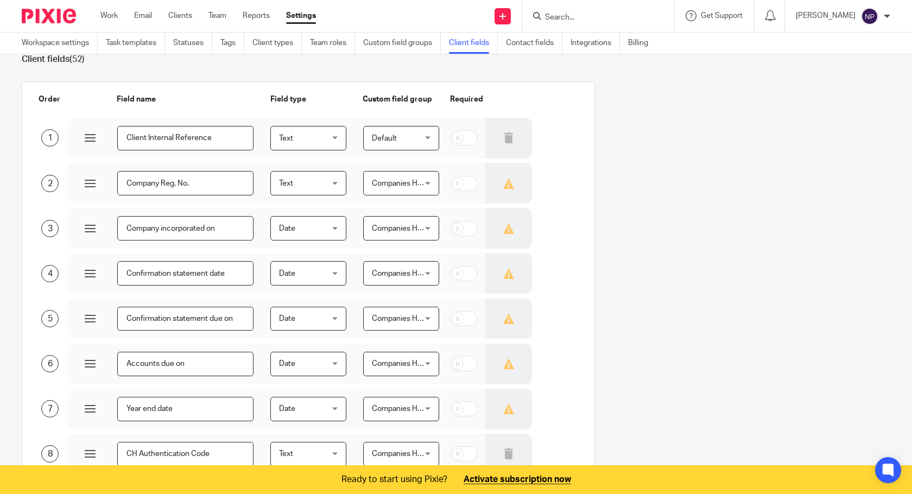
scroll to position [54, 0]
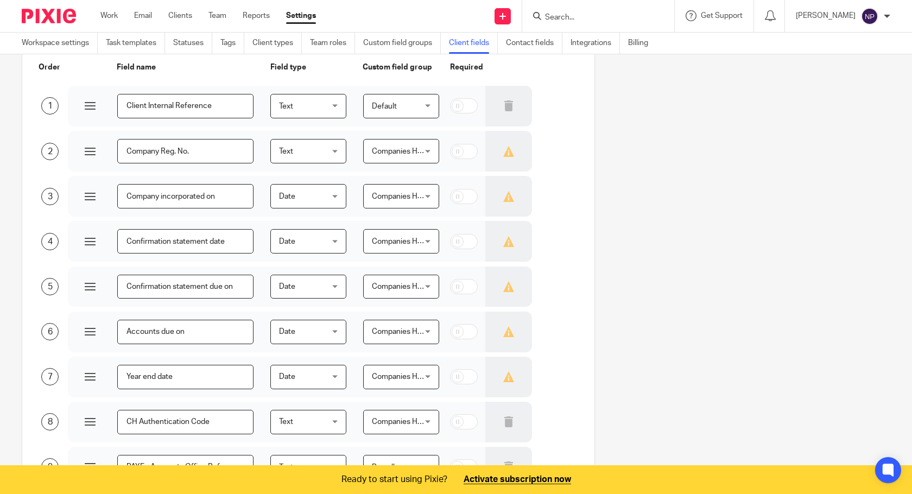
click at [450, 107] on input "checkbox" at bounding box center [464, 105] width 28 height 15
click at [456, 106] on input "checkbox" at bounding box center [464, 105] width 28 height 15
checkbox input "false"
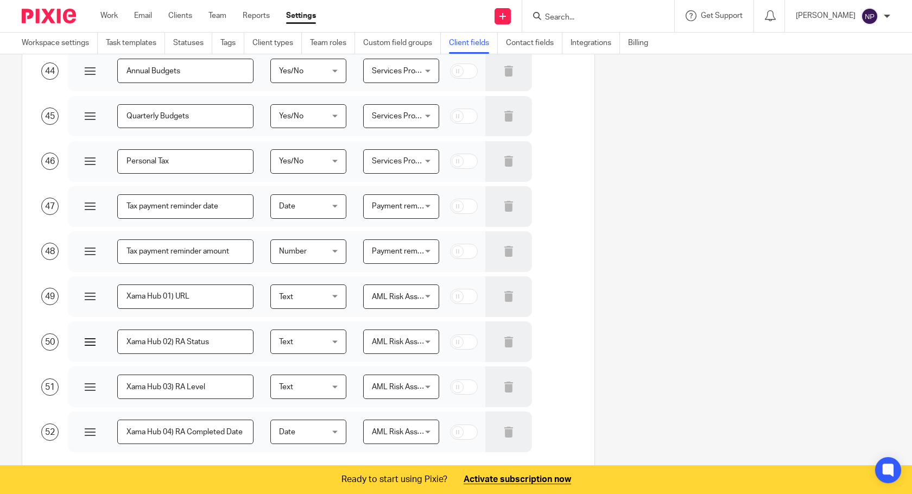
scroll to position [2121, 0]
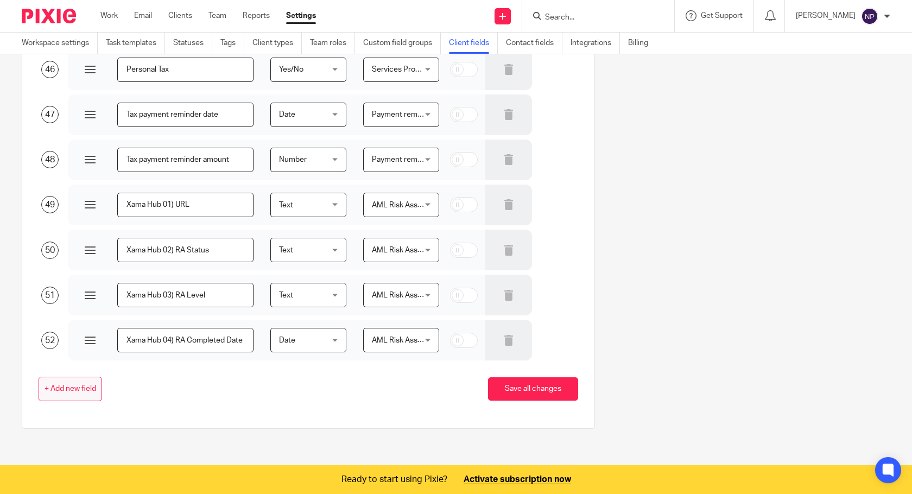
click at [81, 391] on span "+ Add new field" at bounding box center [71, 389] width 52 height 9
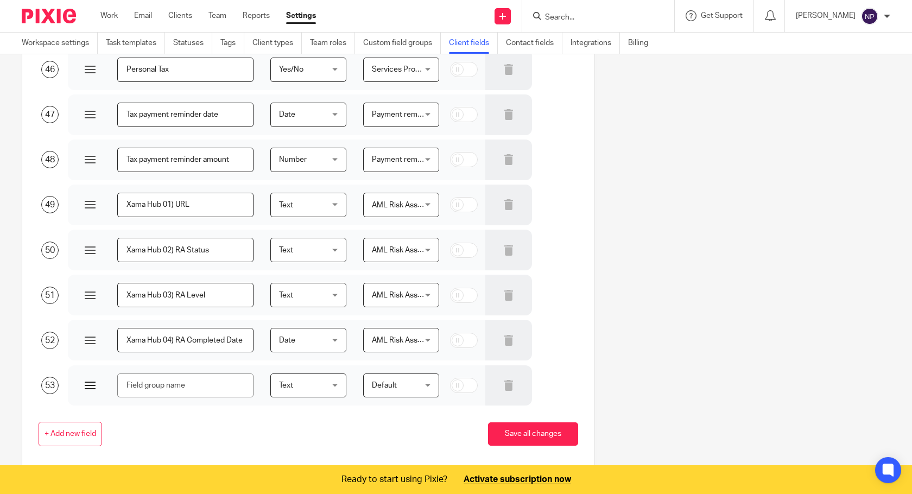
click at [197, 384] on input "text" at bounding box center [185, 385] width 136 height 24
click at [148, 385] on input "text" at bounding box center [185, 385] width 136 height 24
click at [503, 387] on icon at bounding box center [508, 385] width 11 height 11
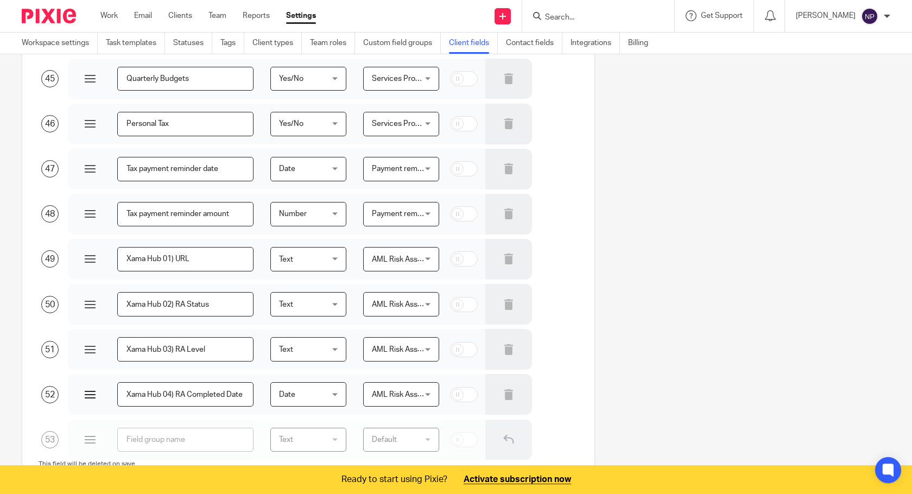
scroll to position [2012, 0]
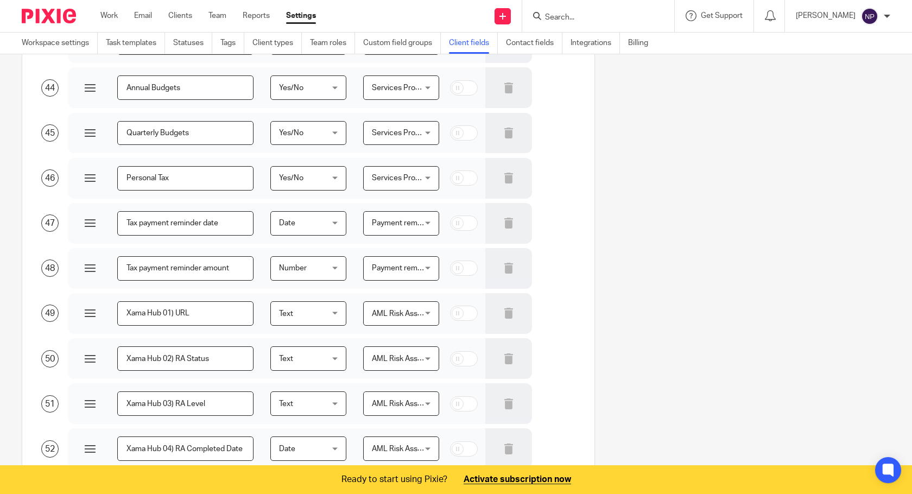
click at [420, 309] on div "AML Risk Assessment AML Risk Assessment" at bounding box center [401, 313] width 76 height 24
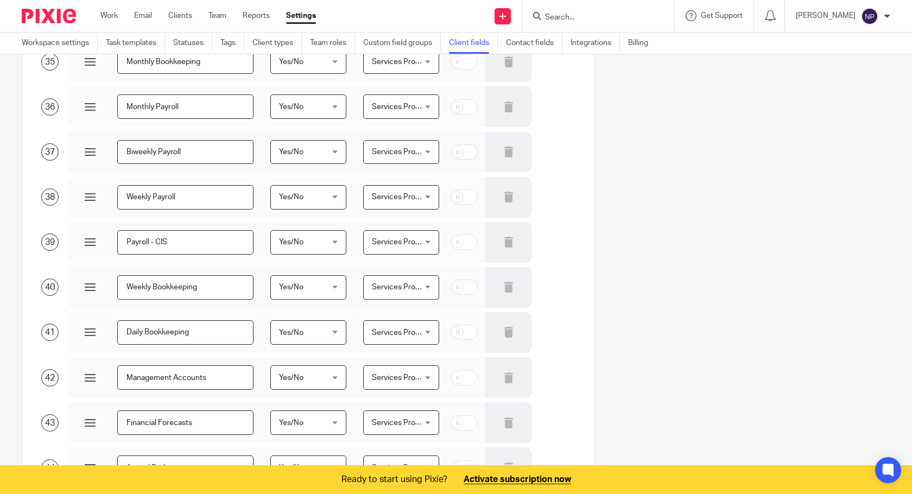
scroll to position [1850, 0]
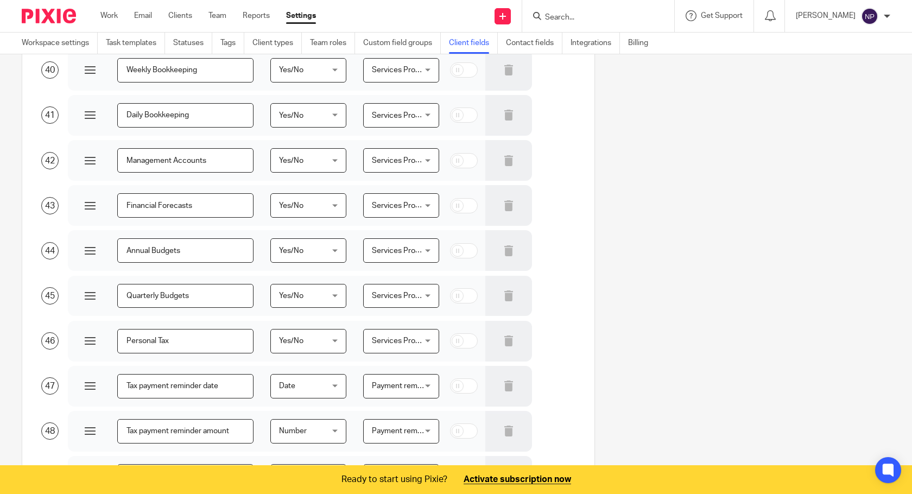
click at [421, 340] on div "Services Provided Services Provided" at bounding box center [401, 341] width 76 height 24
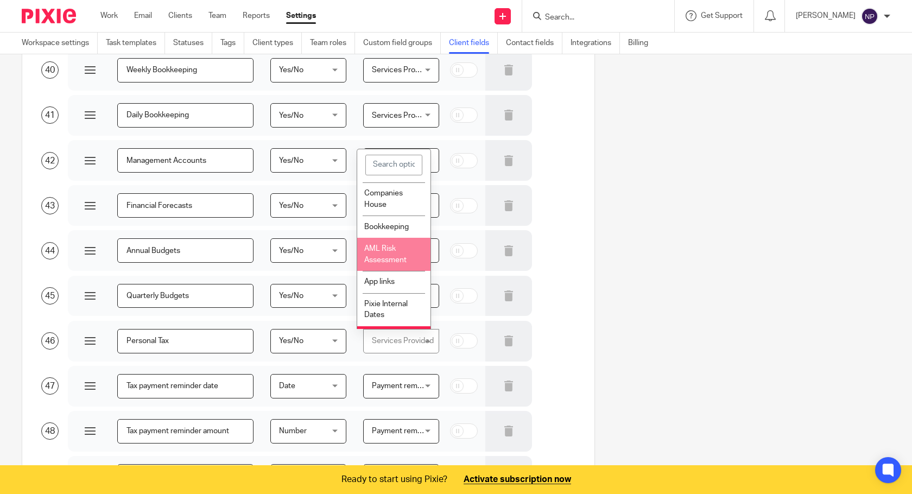
scroll to position [150, 0]
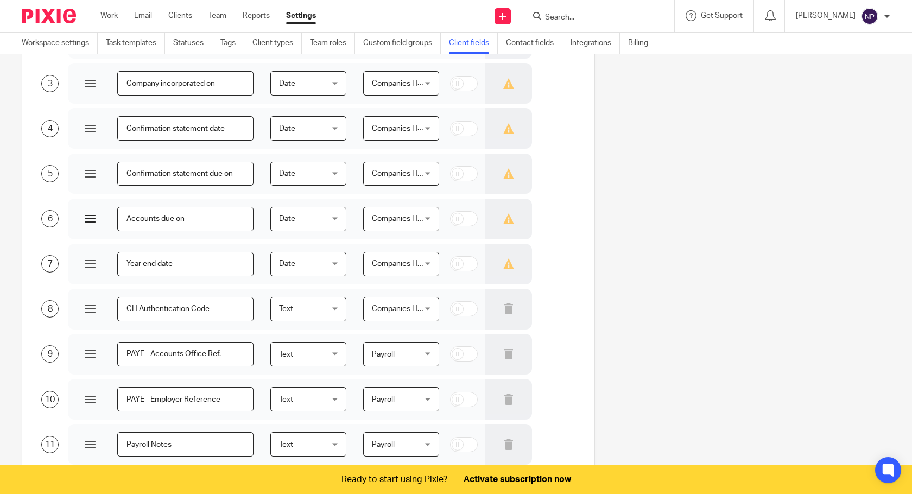
scroll to position [0, 0]
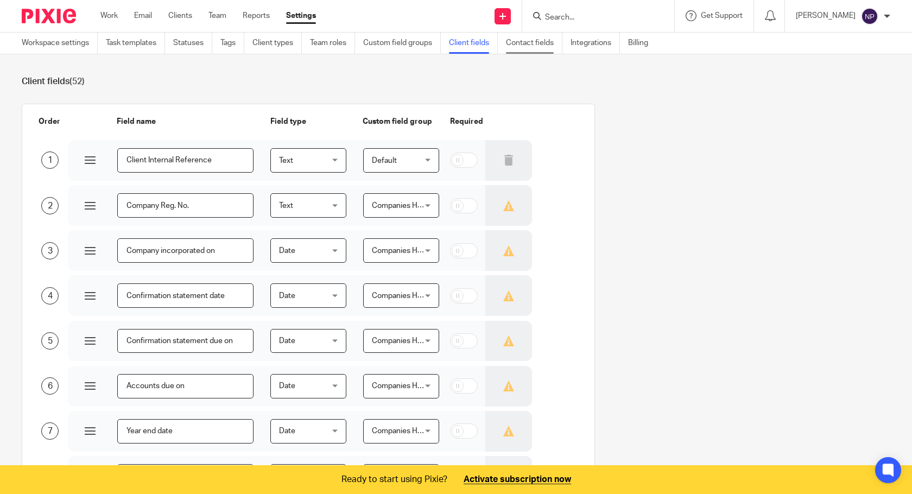
click at [540, 47] on link "Contact fields" at bounding box center [534, 43] width 56 height 21
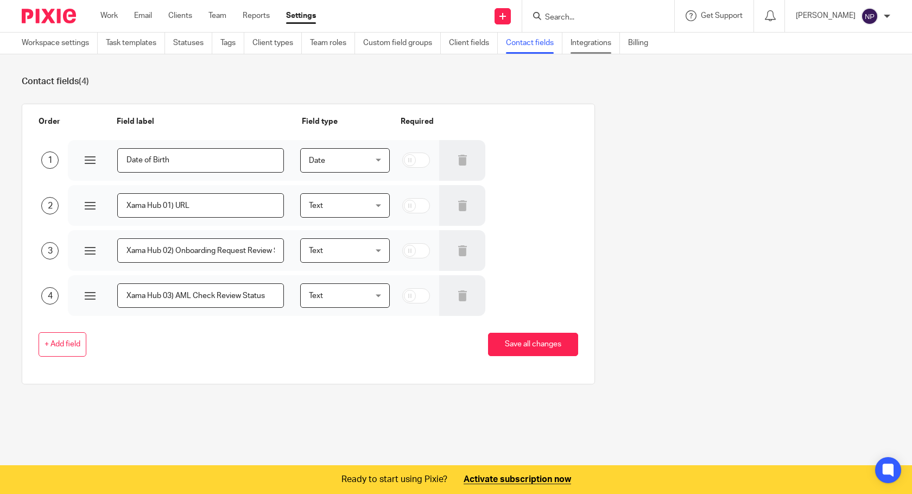
click at [596, 47] on link "Integrations" at bounding box center [594, 43] width 49 height 21
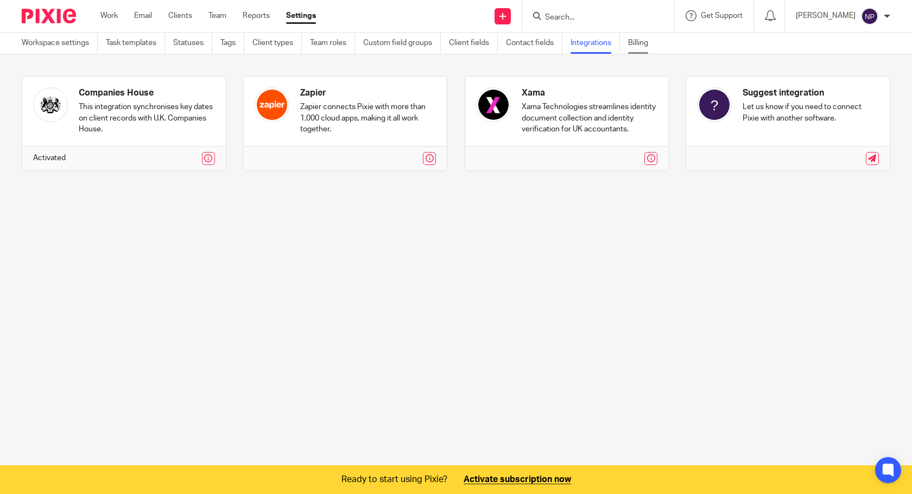
click at [646, 40] on link "Billing" at bounding box center [642, 43] width 28 height 21
click at [59, 16] on img at bounding box center [49, 16] width 54 height 15
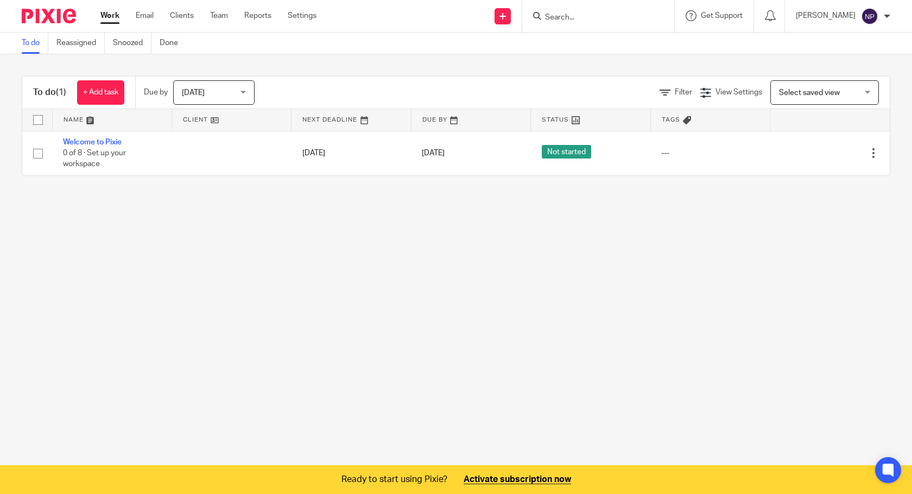
click at [335, 257] on main "To do Reassigned Snoozed Done To do (1) + Add task Due by [DATE] [DATE] [DATE] …" at bounding box center [456, 247] width 912 height 494
click at [886, 12] on div "[PERSON_NAME]" at bounding box center [843, 16] width 94 height 17
click at [251, 19] on link "Reports" at bounding box center [257, 15] width 27 height 11
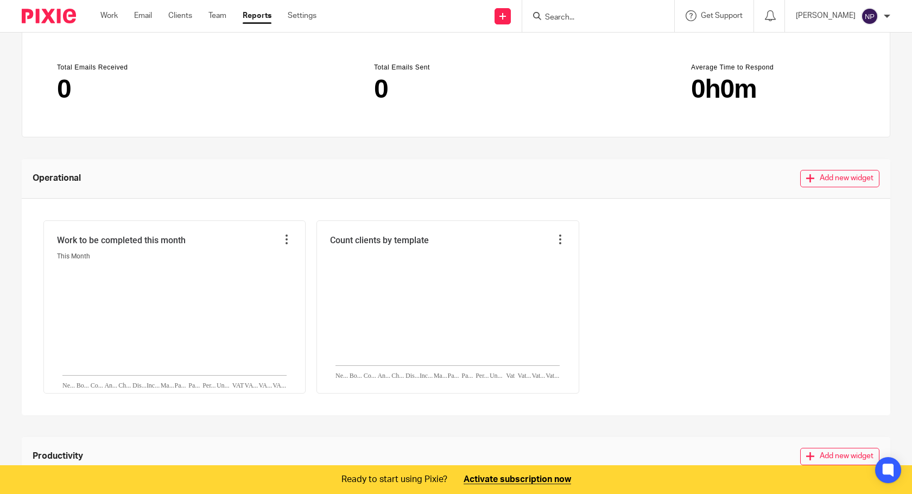
scroll to position [110, 0]
